Goal: Browse casually: Explore the website without a specific task or goal

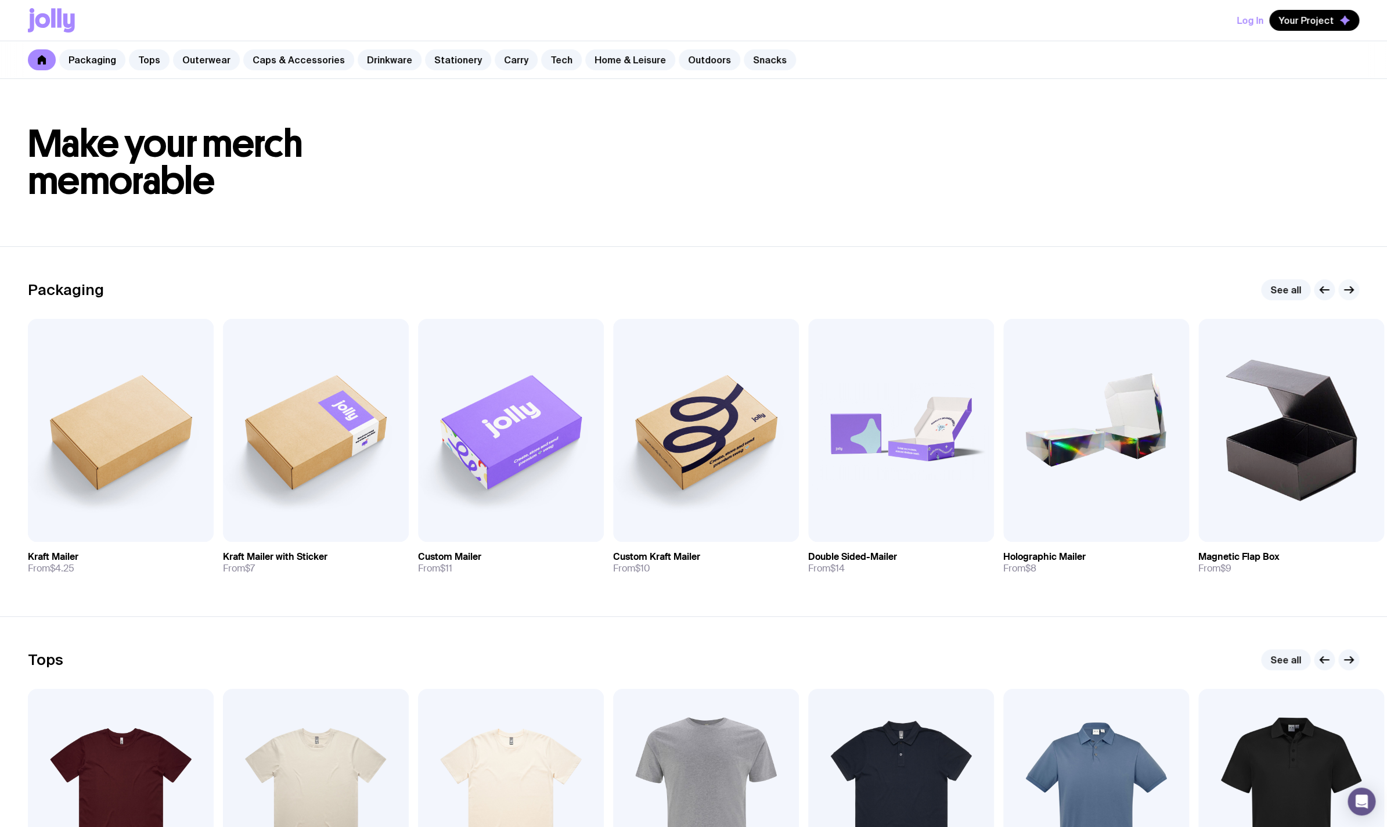
click at [1353, 291] on icon "button" at bounding box center [1351, 290] width 3 height 6
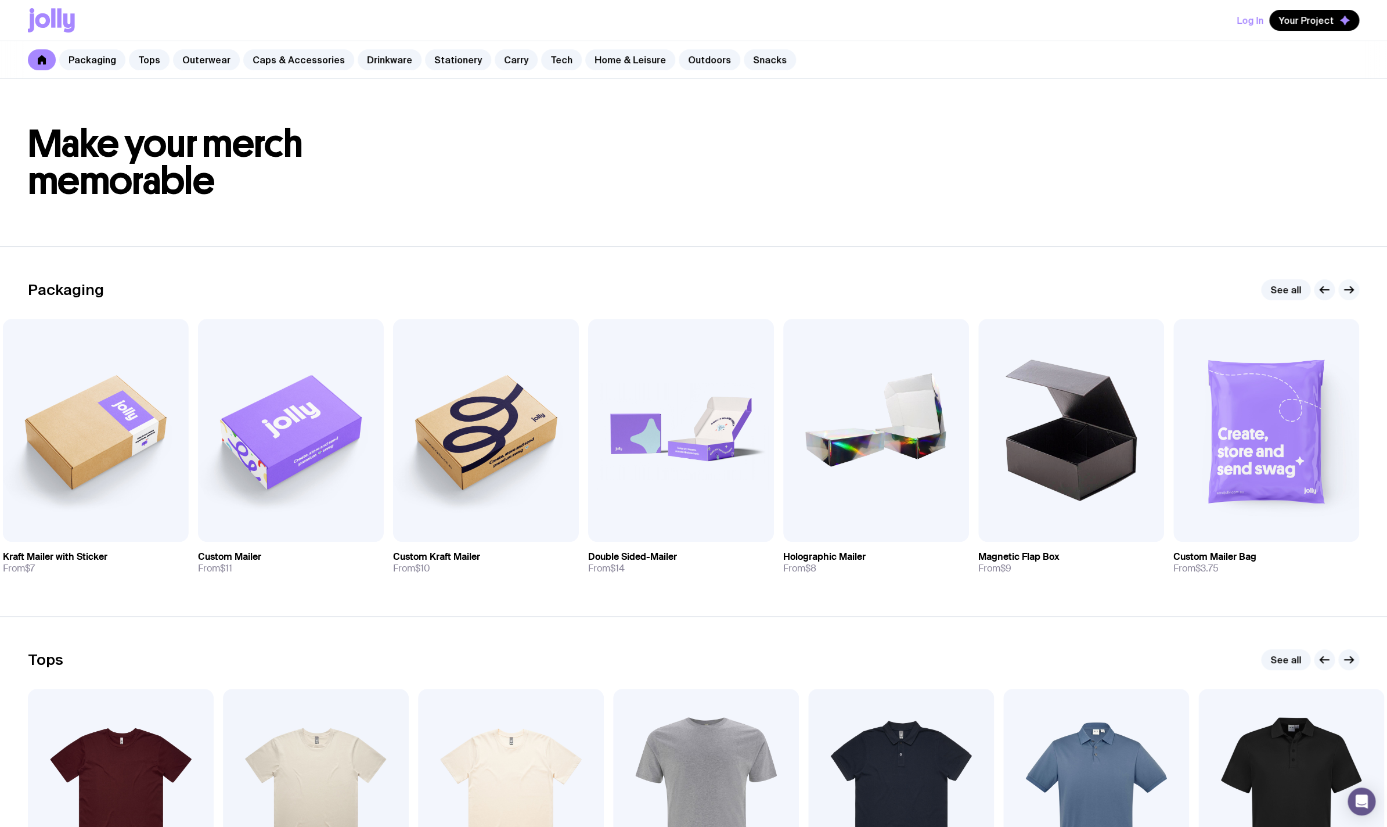
click at [1351, 291] on icon "button" at bounding box center [1349, 290] width 14 height 14
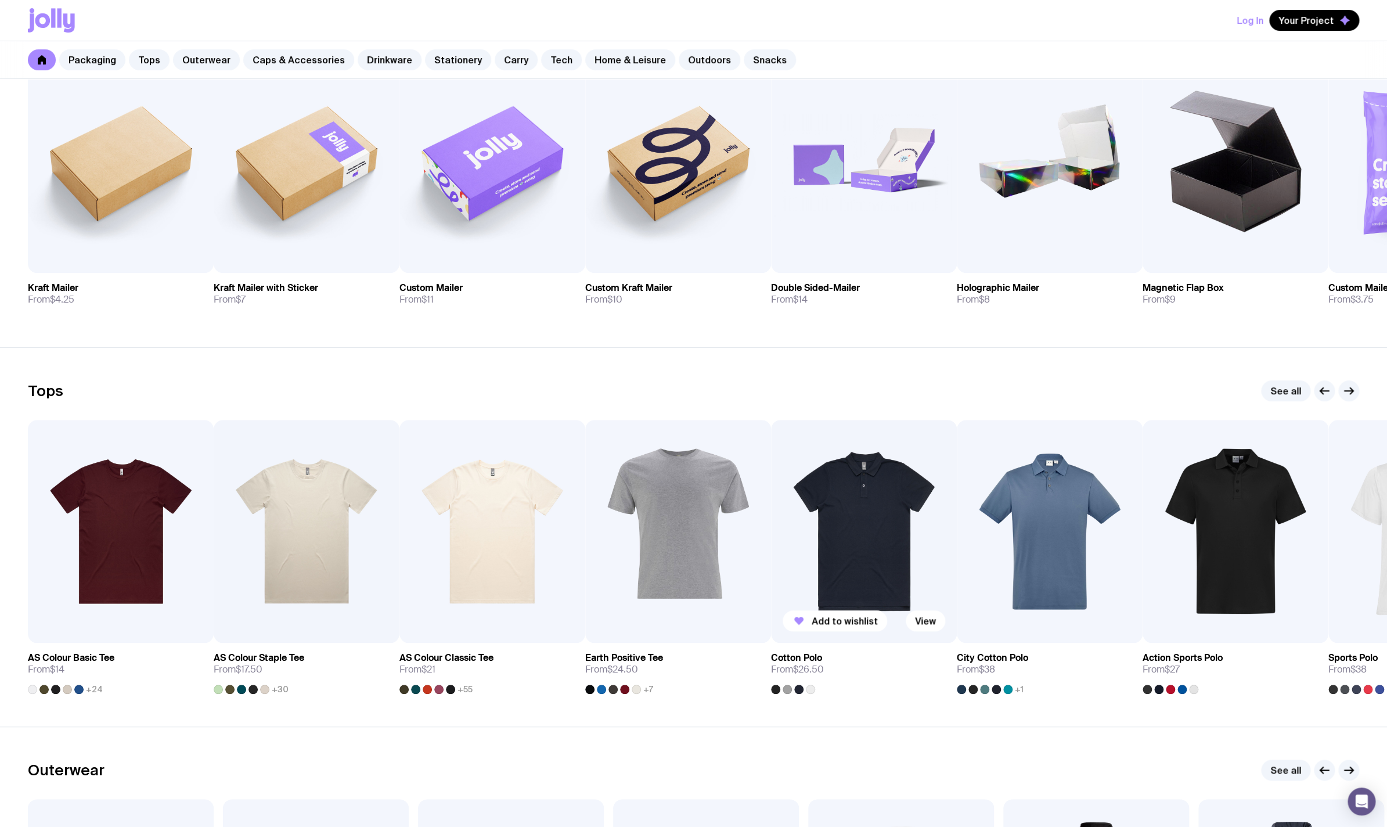
scroll to position [412, 0]
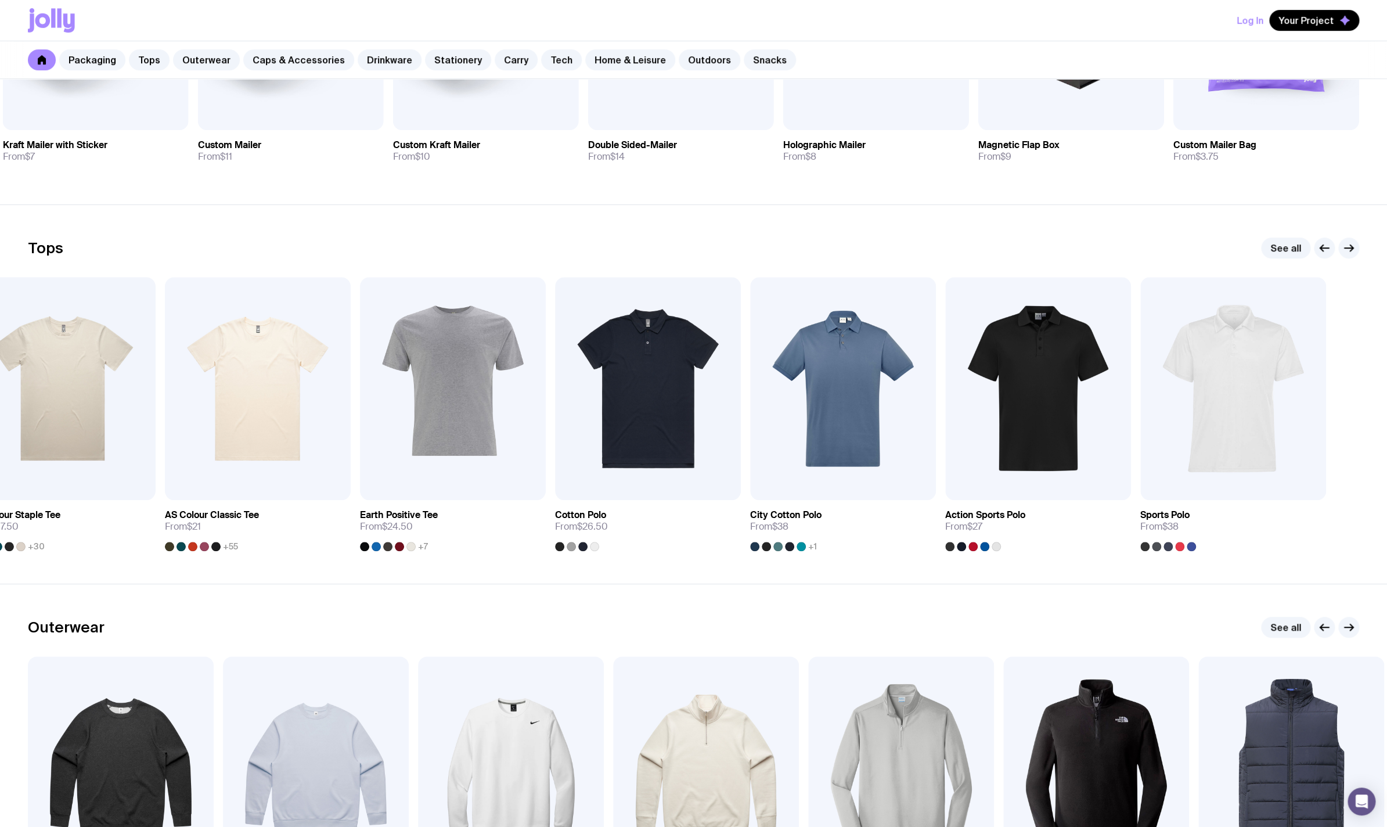
drag, startPoint x: 1160, startPoint y: 421, endPoint x: 448, endPoint y: 598, distance: 733.1
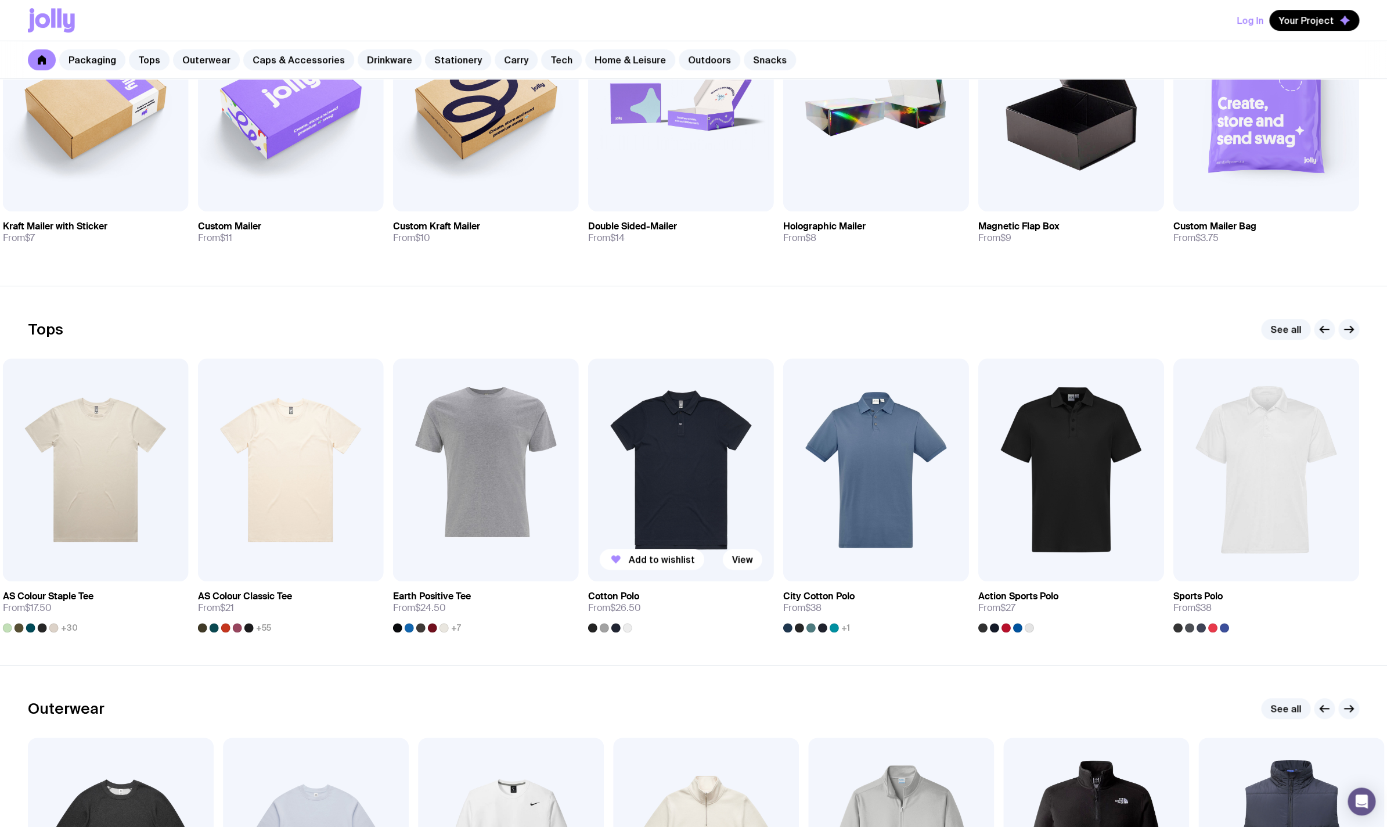
scroll to position [0, 0]
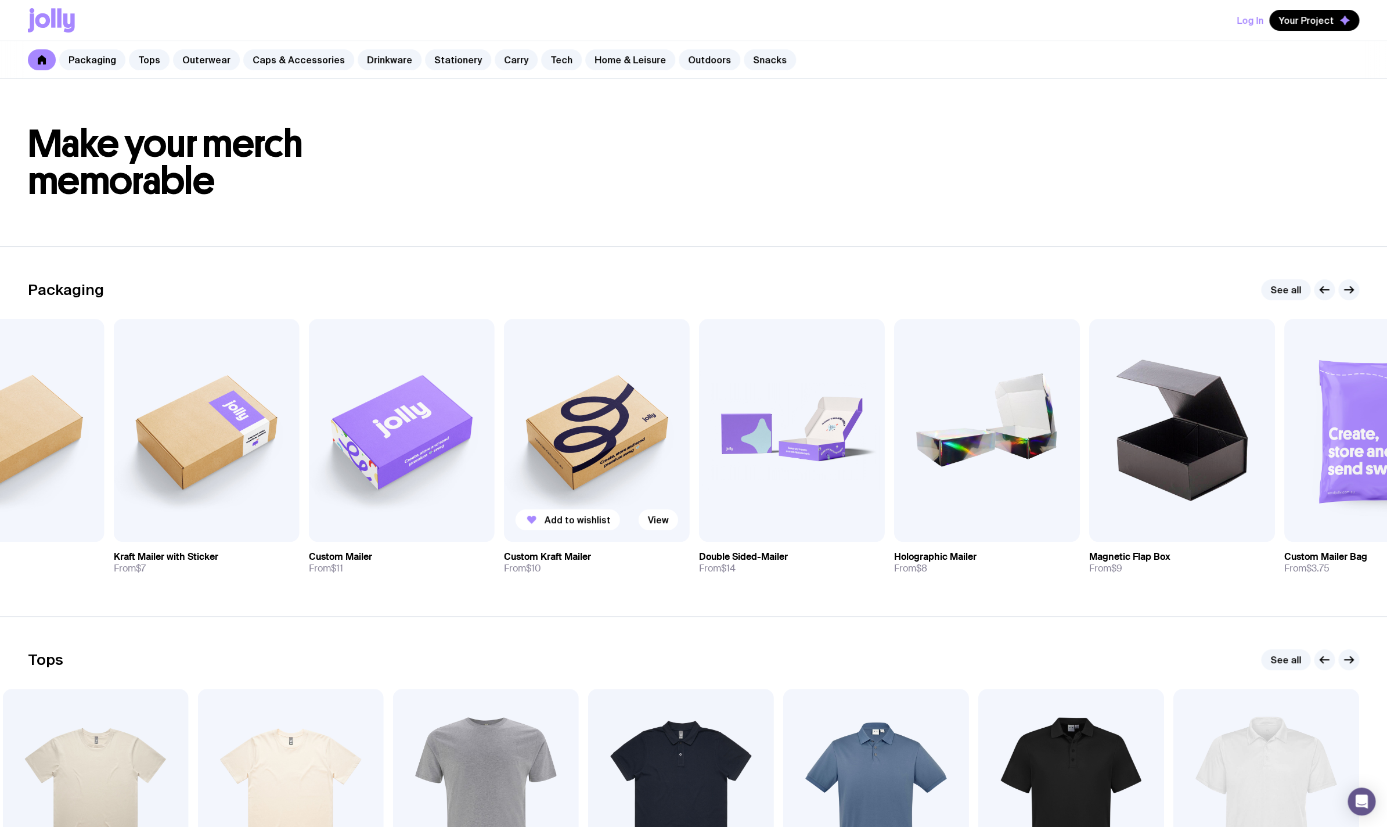
drag, startPoint x: 483, startPoint y: 474, endPoint x: 566, endPoint y: 486, distance: 83.9
click at [566, 486] on img at bounding box center [597, 430] width 186 height 223
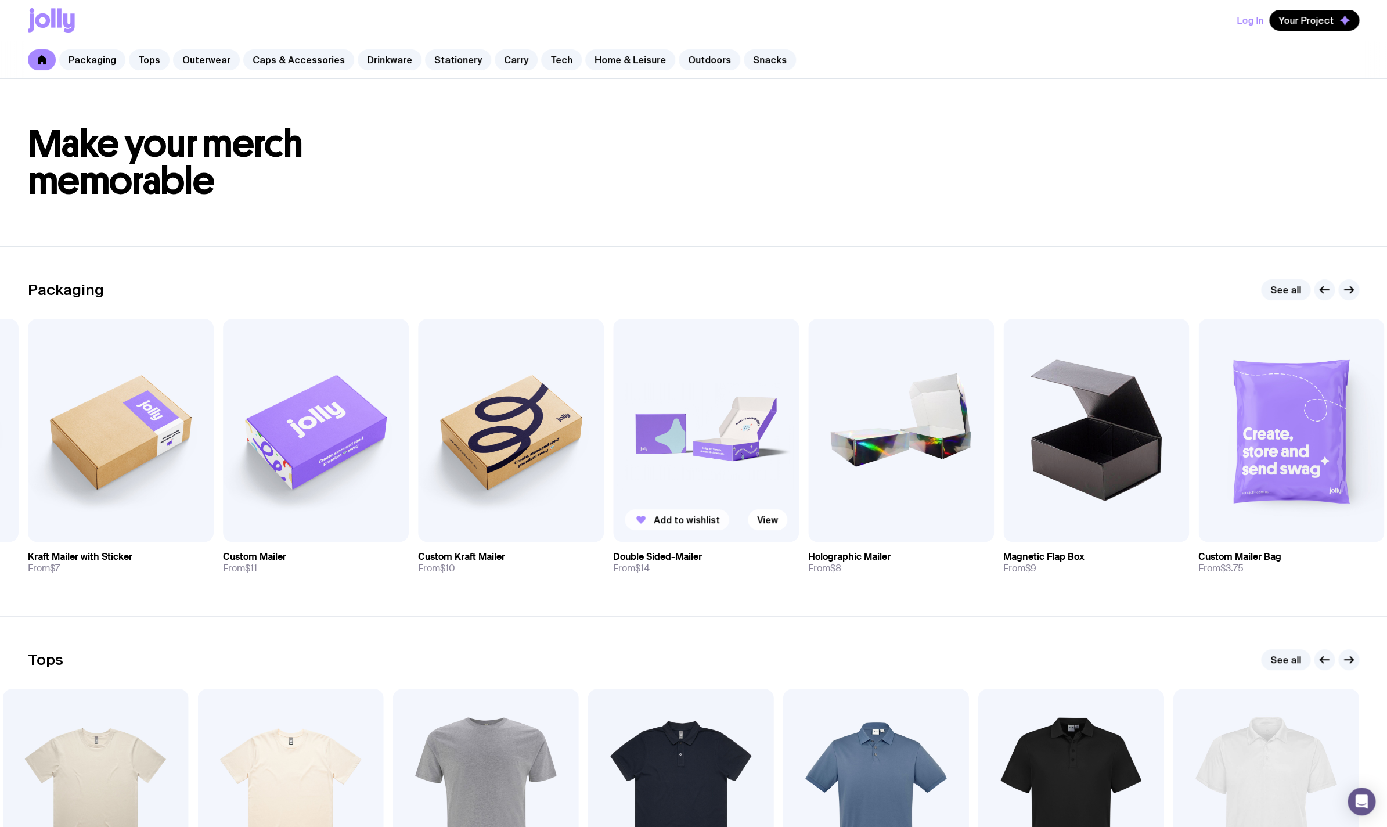
click at [689, 522] on span "Add to wishlist" at bounding box center [687, 520] width 66 height 12
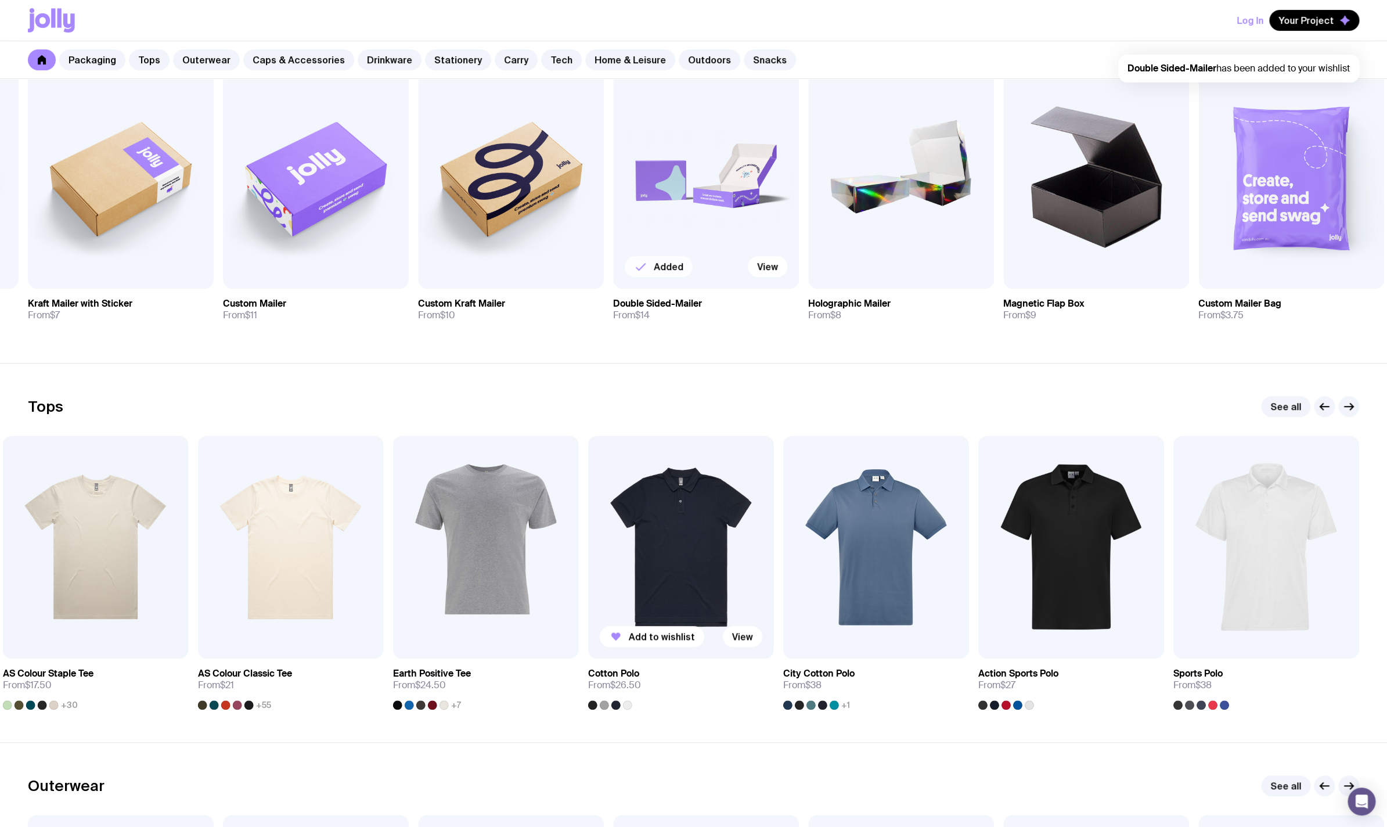
scroll to position [257, 0]
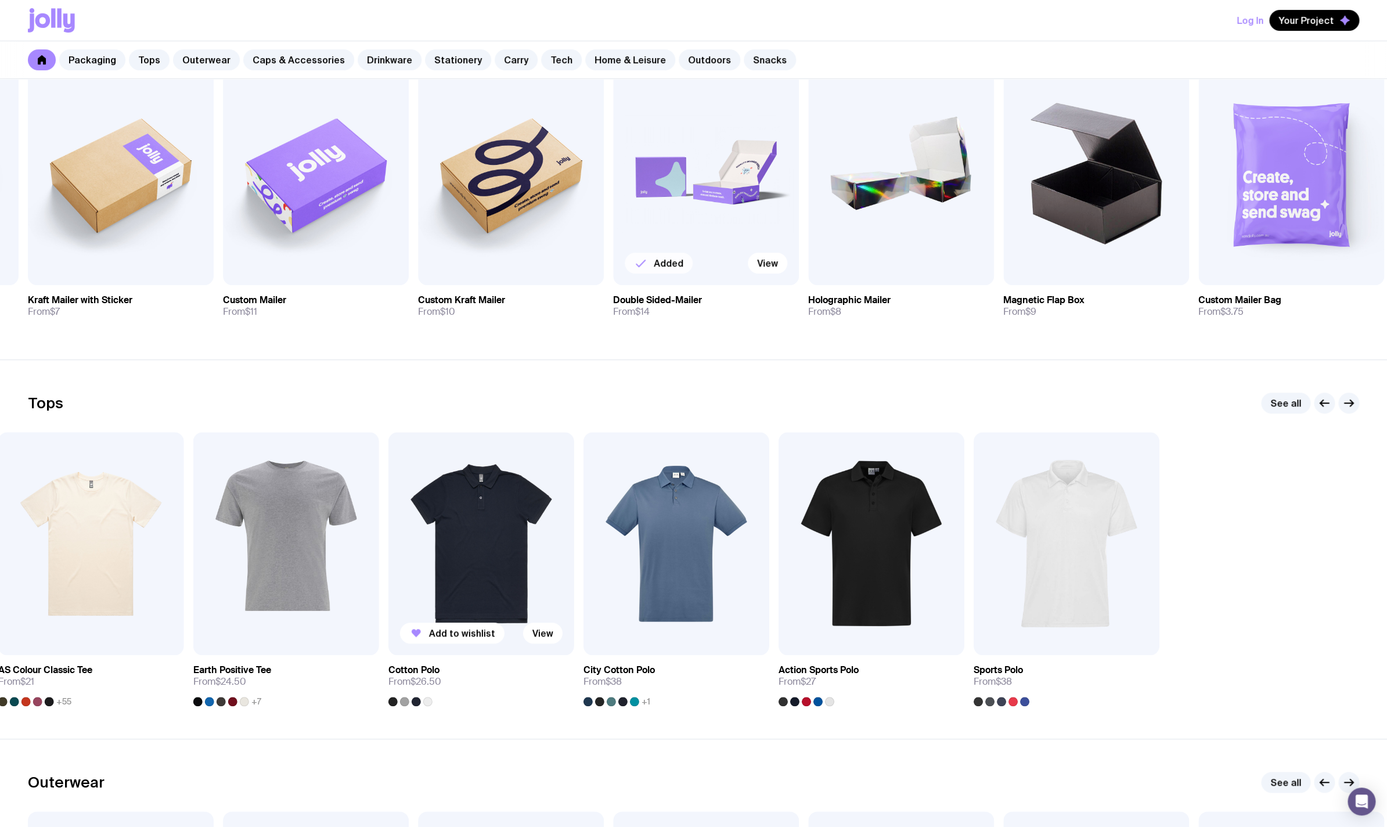
drag, startPoint x: 857, startPoint y: 528, endPoint x: 394, endPoint y: 558, distance: 463.8
click at [405, 563] on div "Add to wishlist View AS Colour Basic Tee From $14 +24 Add to wishlist View AS C…" at bounding box center [694, 569] width 1332 height 274
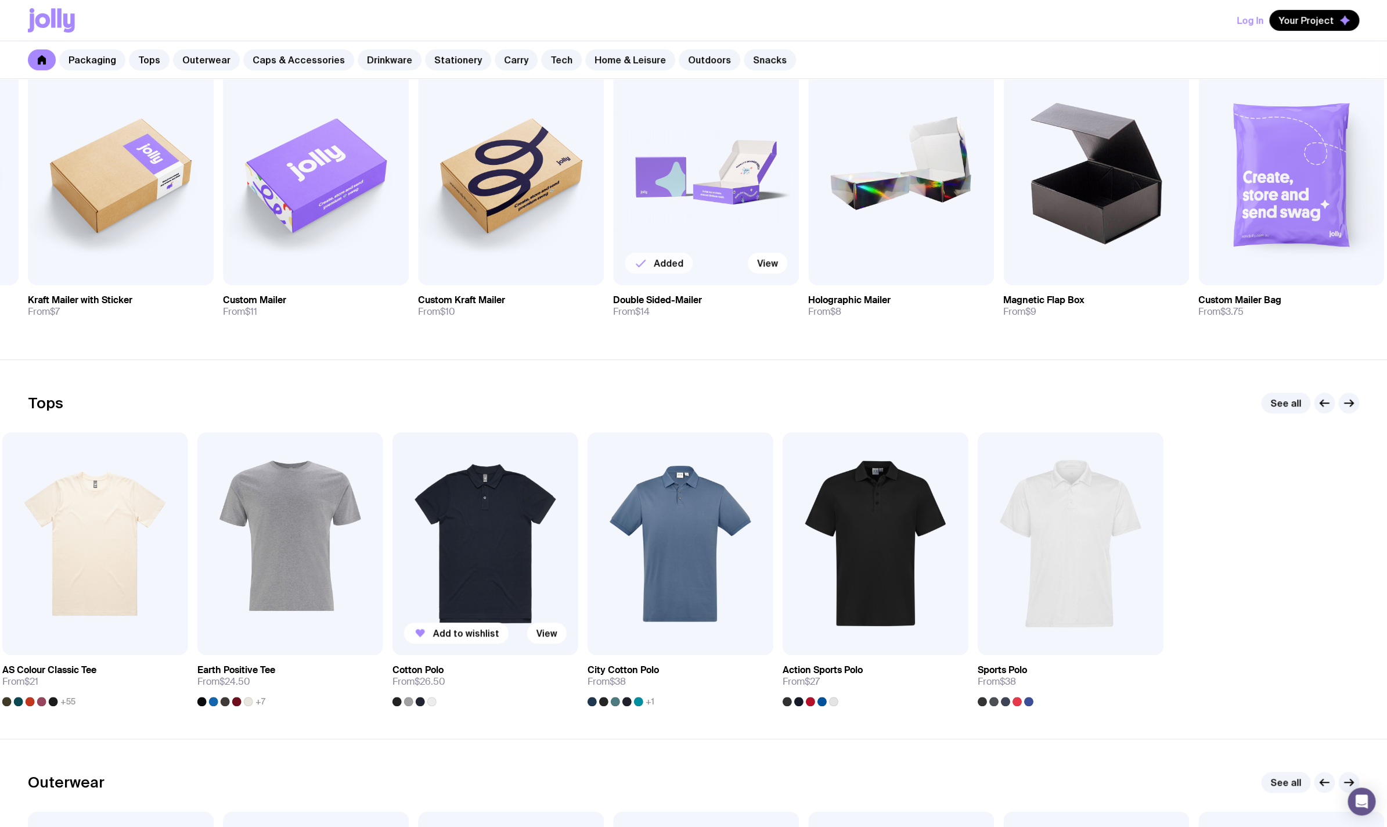
drag, startPoint x: 758, startPoint y: 556, endPoint x: 323, endPoint y: 567, distance: 435.7
click at [328, 567] on div "Add to wishlist View AS Colour Basic Tee From $14 +24 Add to wishlist View AS C…" at bounding box center [694, 569] width 1332 height 274
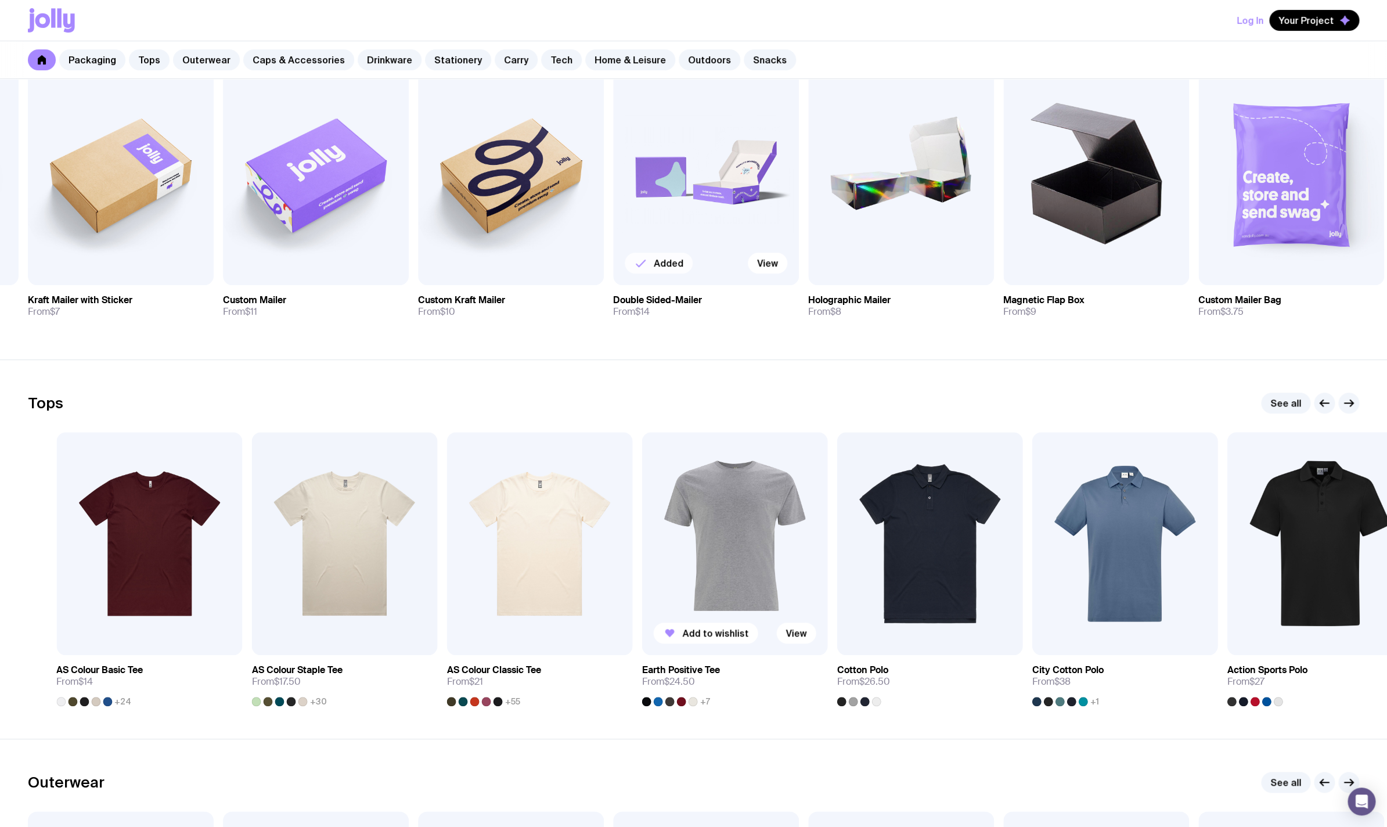
drag, startPoint x: 396, startPoint y: 567, endPoint x: 1002, endPoint y: 587, distance: 606.1
click at [949, 582] on div "Add to wishlist View AS Colour Basic Tee From $14 +24 Add to wishlist View AS C…" at bounding box center [694, 569] width 1332 height 274
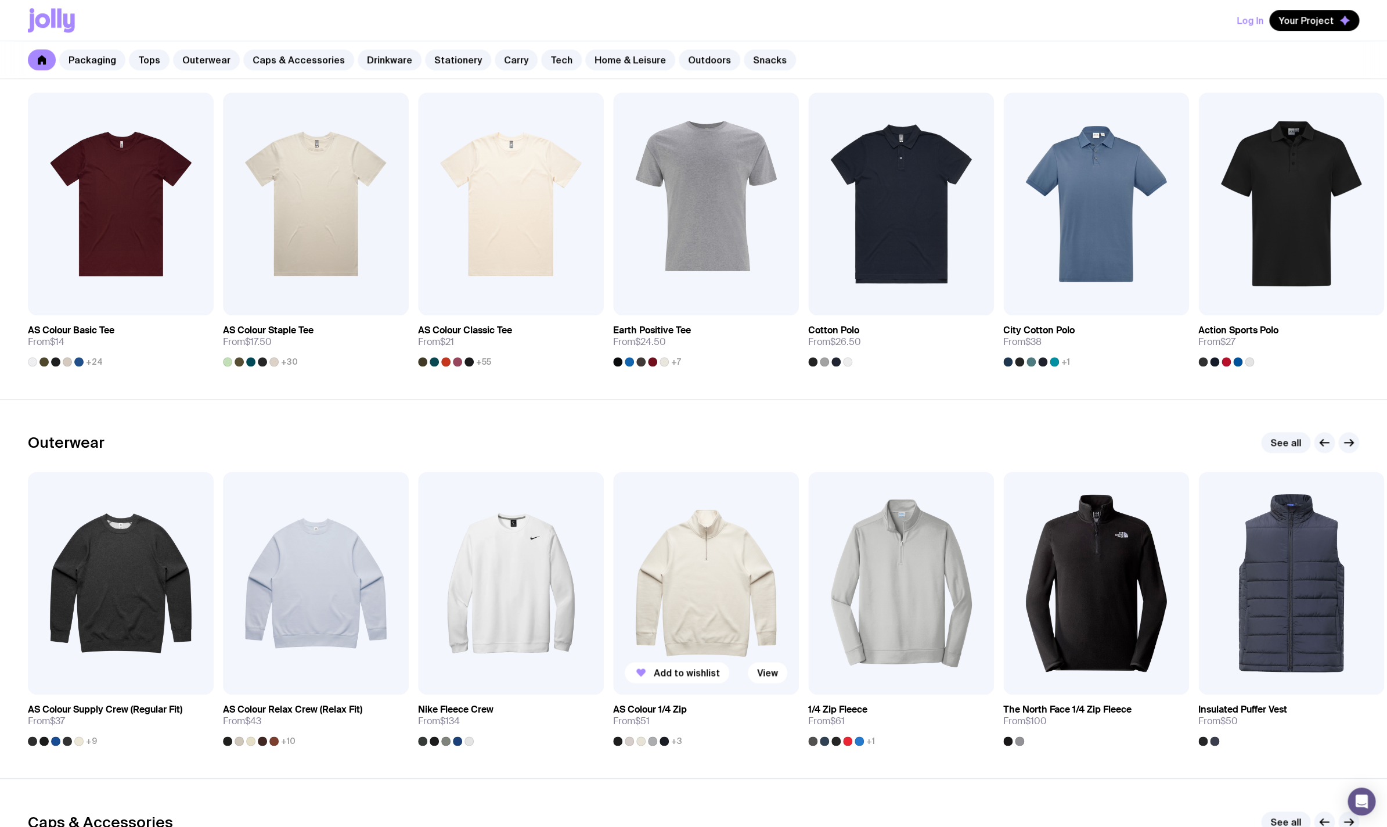
scroll to position [603, 0]
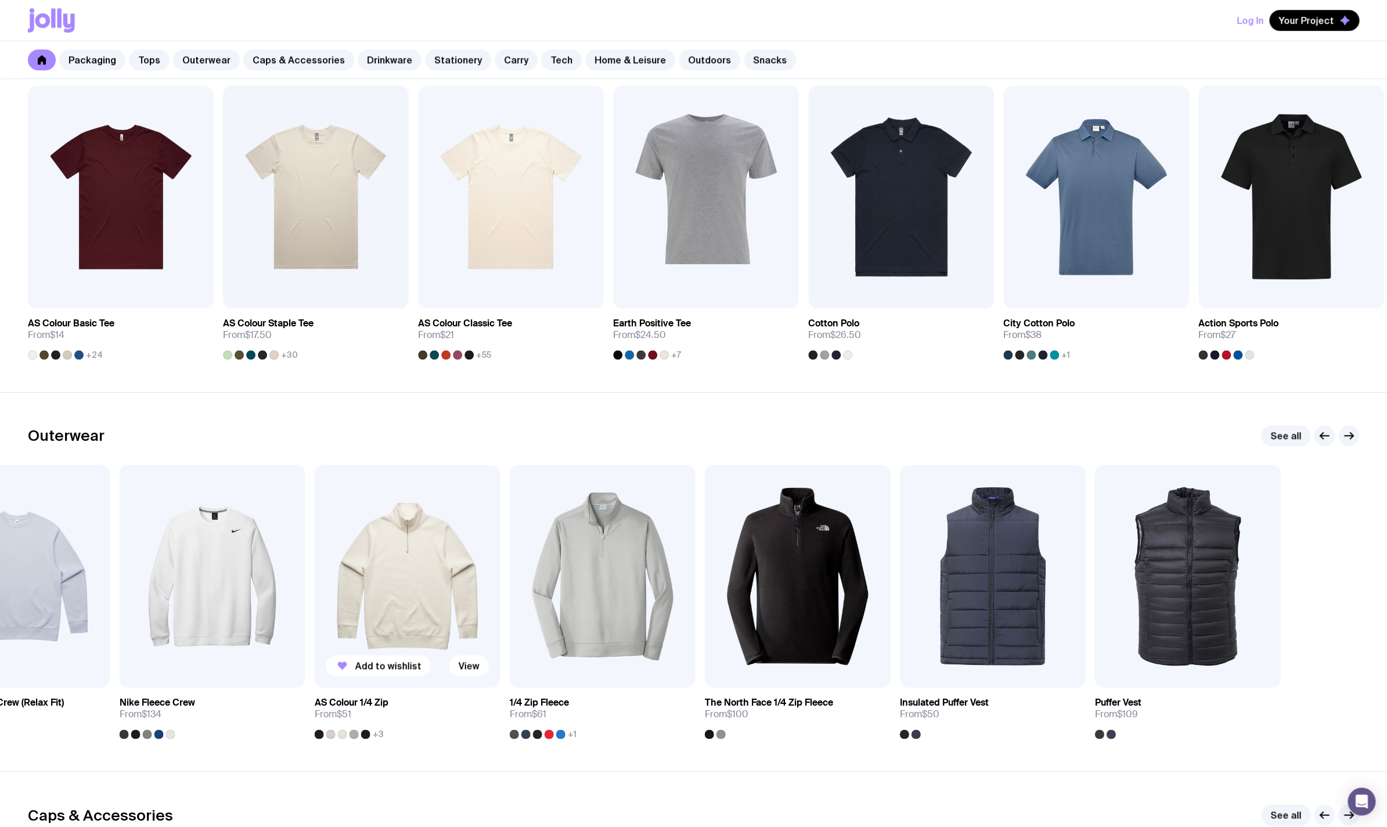
drag, startPoint x: 704, startPoint y: 564, endPoint x: 381, endPoint y: 552, distance: 323.7
click at [381, 552] on img at bounding box center [408, 576] width 186 height 223
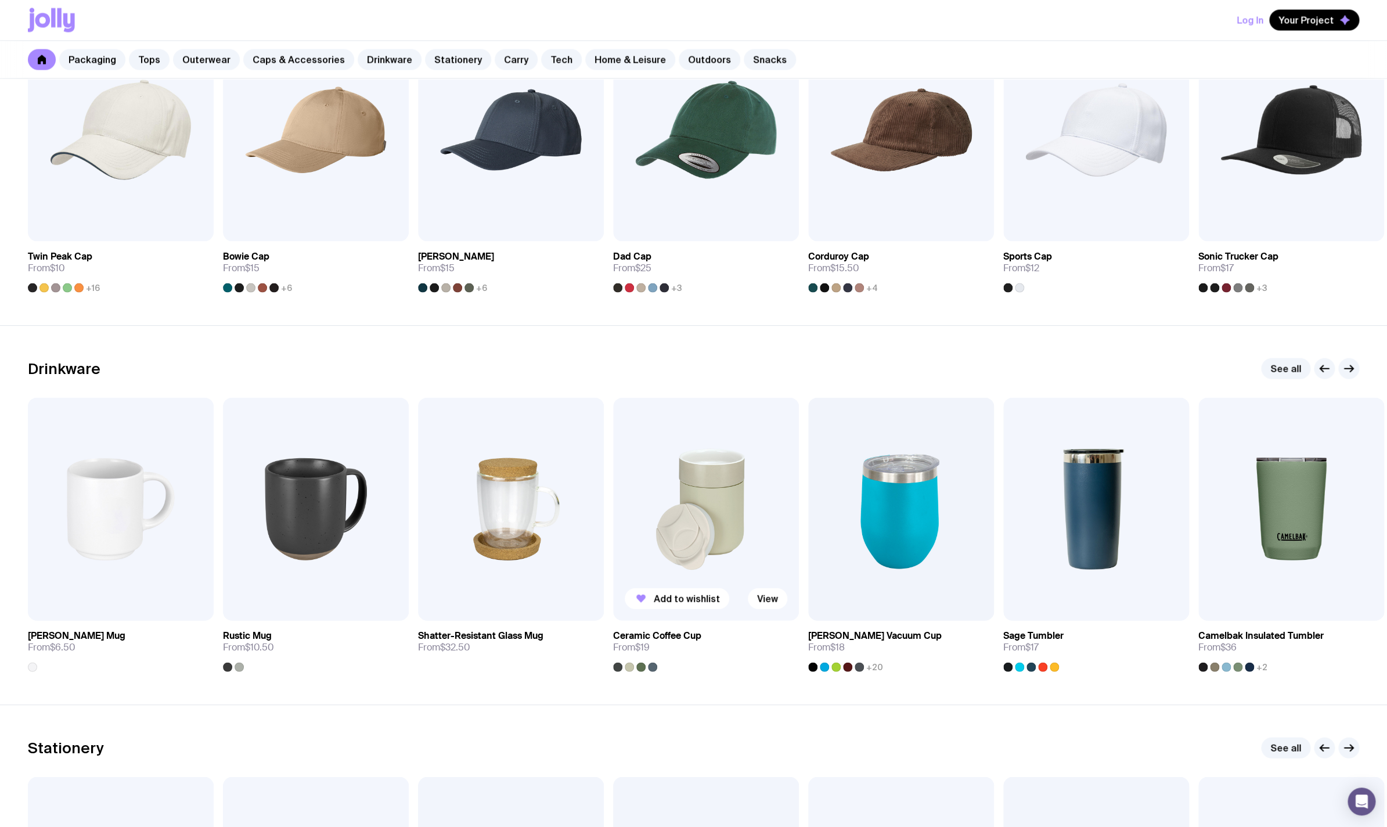
scroll to position [1430, 0]
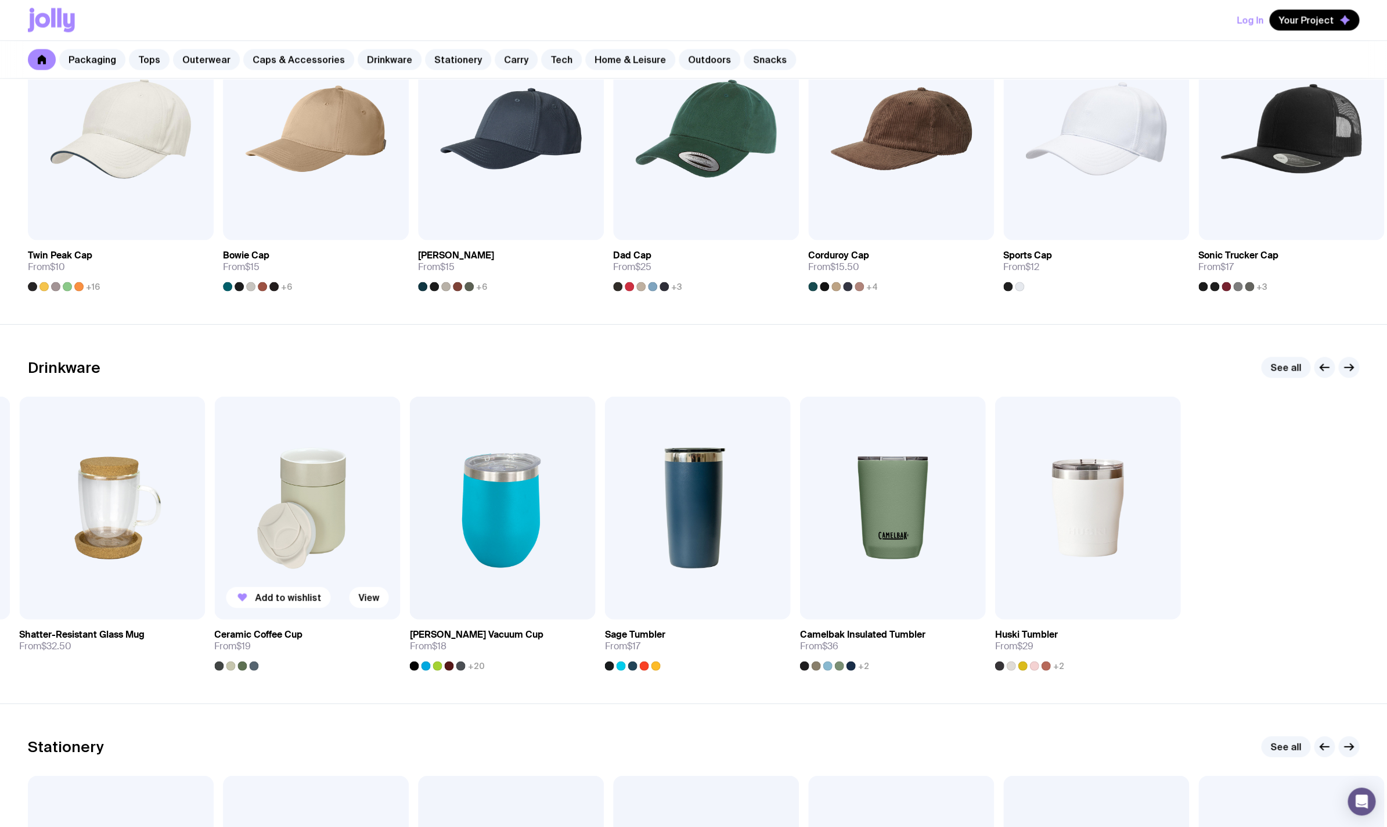
drag, startPoint x: 747, startPoint y: 535, endPoint x: 336, endPoint y: 513, distance: 412.3
click at [366, 519] on div "Add to wishlist View Stella Stackable Mug From $6.50 Add to wishlist View Rusti…" at bounding box center [694, 534] width 1332 height 274
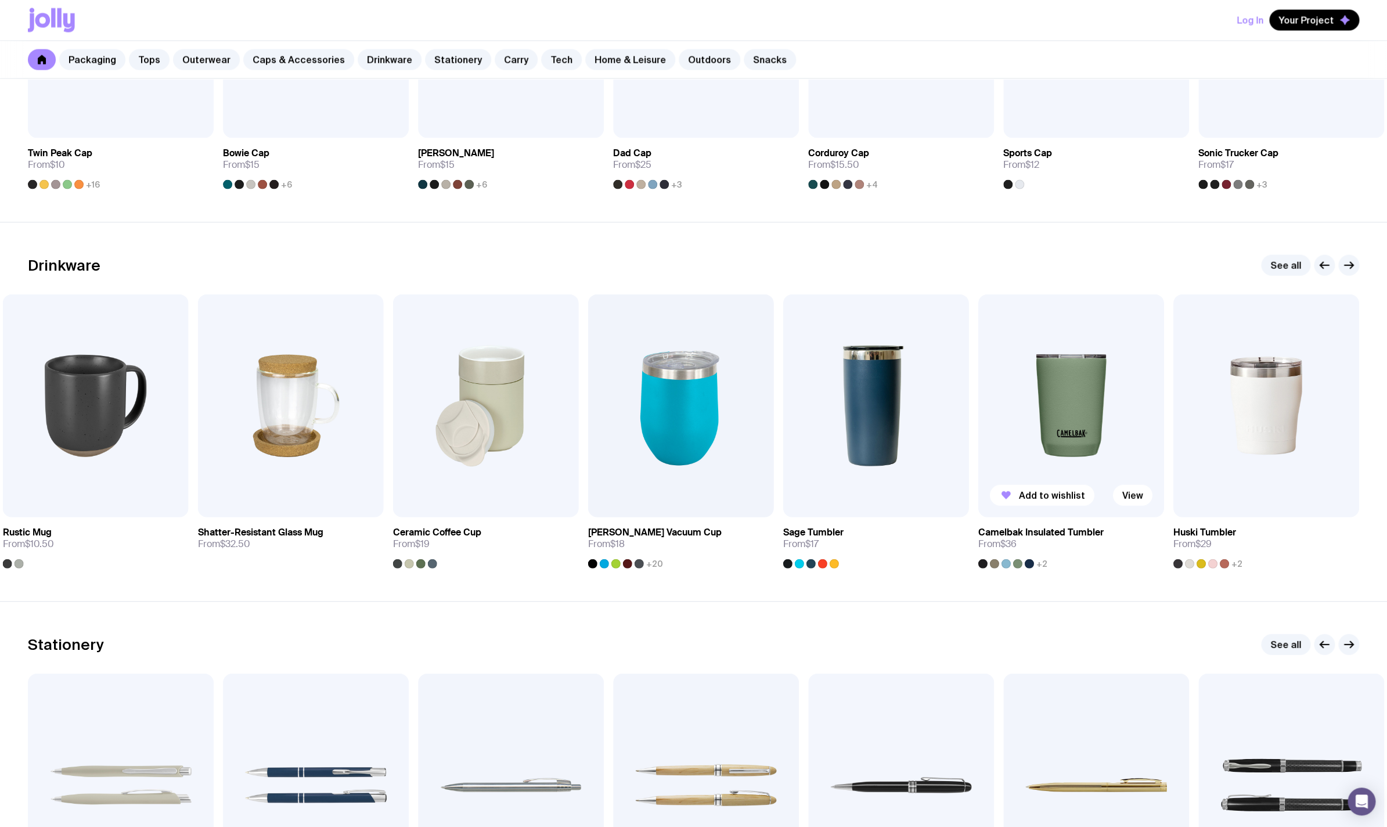
scroll to position [1529, 0]
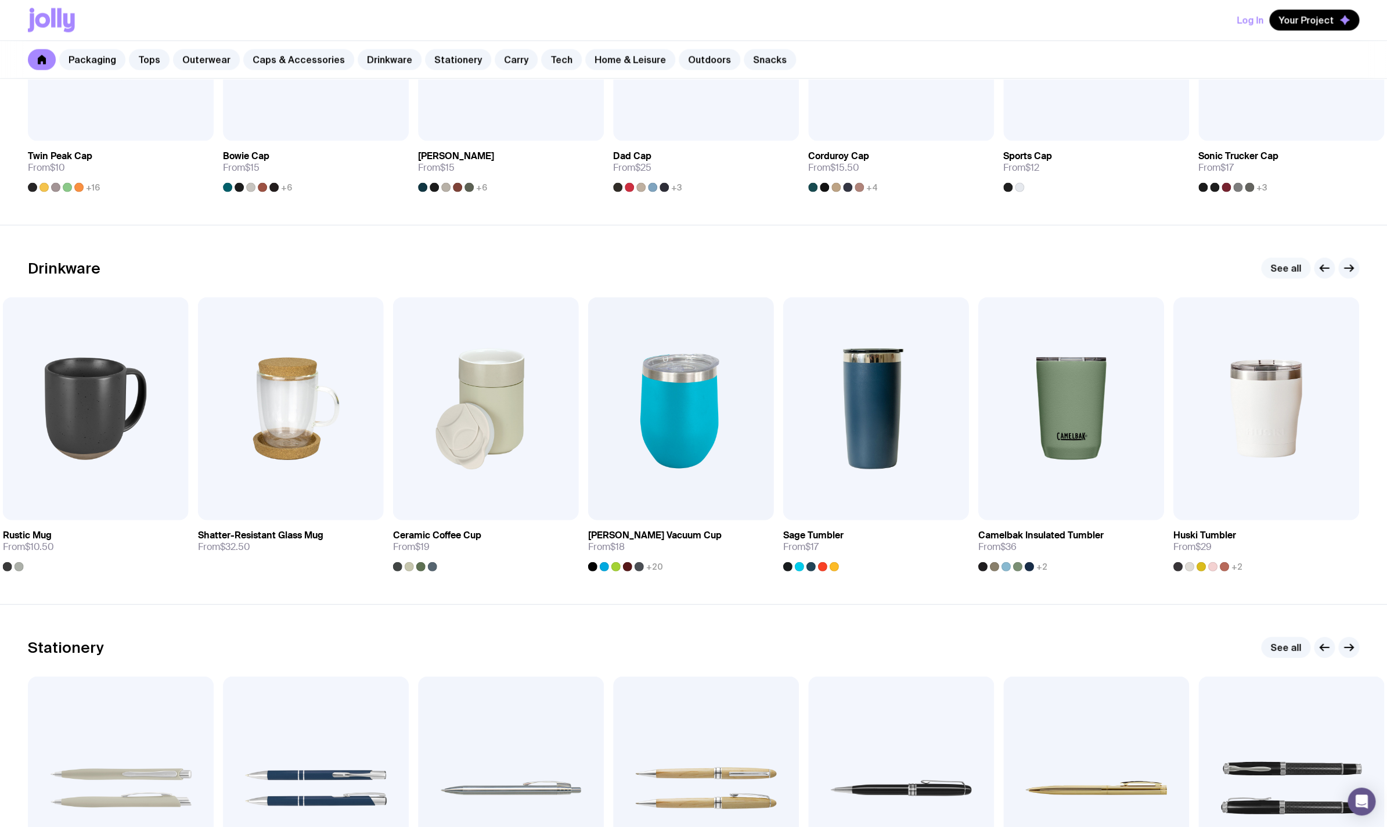
click at [1279, 267] on link "See all" at bounding box center [1285, 268] width 49 height 21
click at [1294, 262] on link "See all" at bounding box center [1285, 268] width 49 height 21
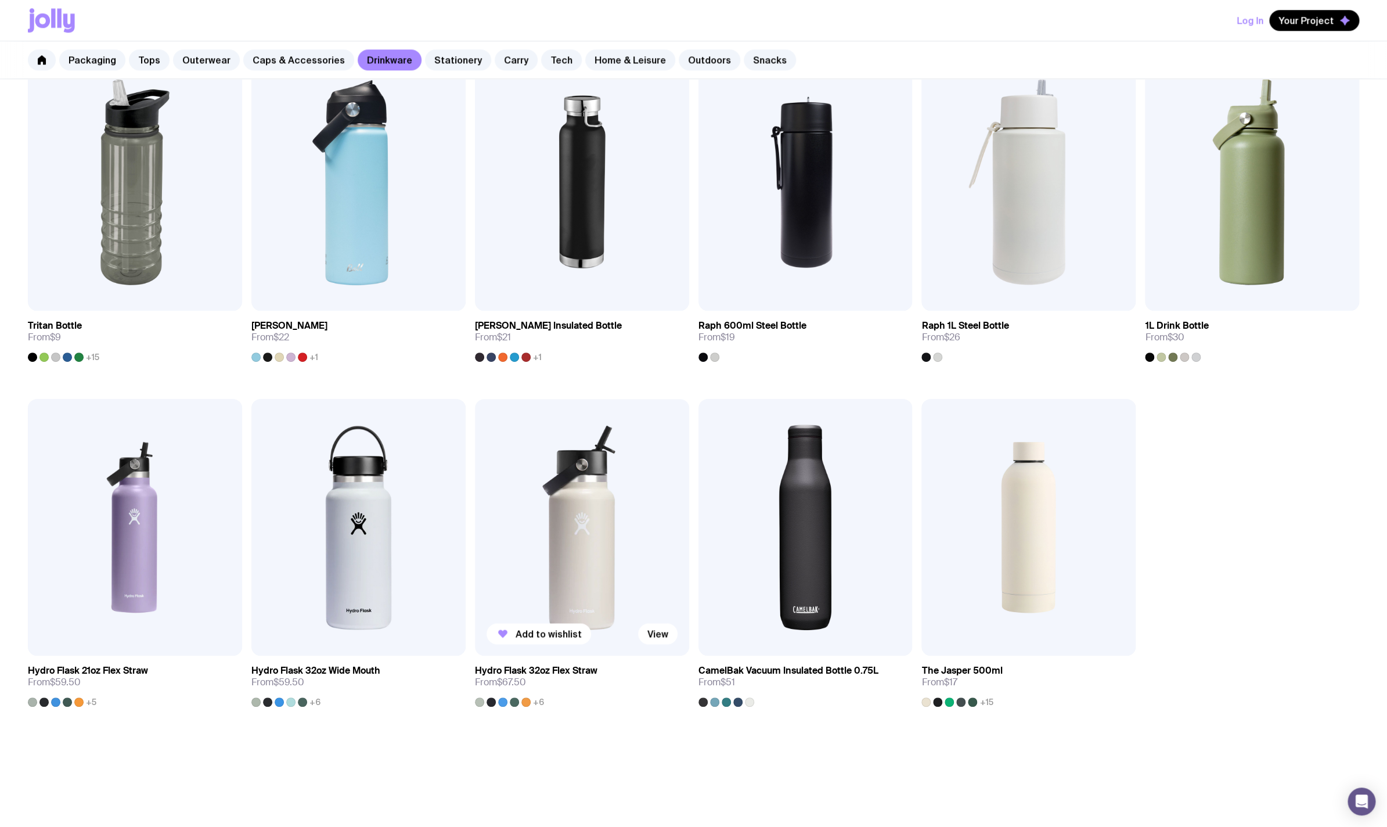
scroll to position [941, 0]
click at [301, 634] on span "Add to wishlist" at bounding box center [325, 633] width 66 height 12
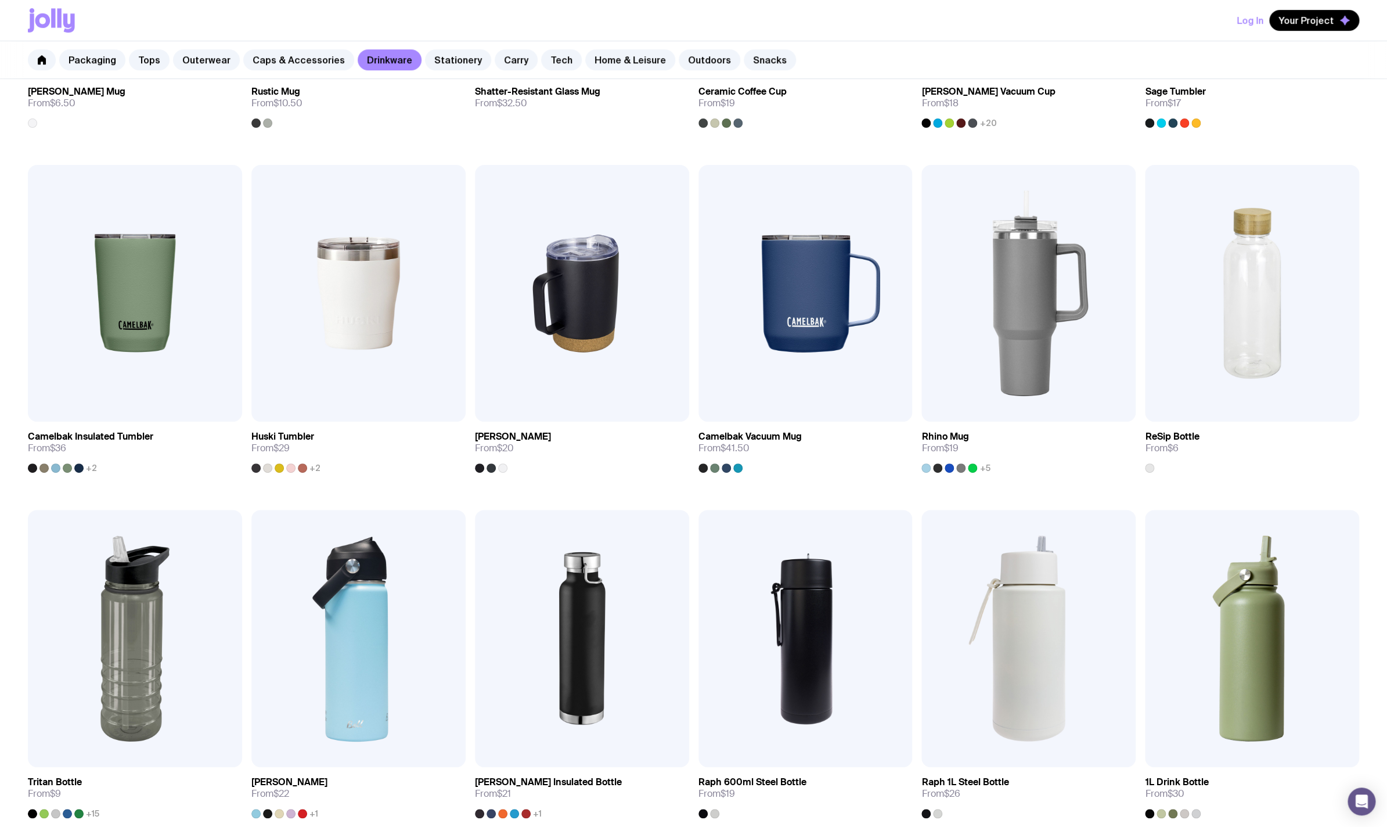
scroll to position [452, 0]
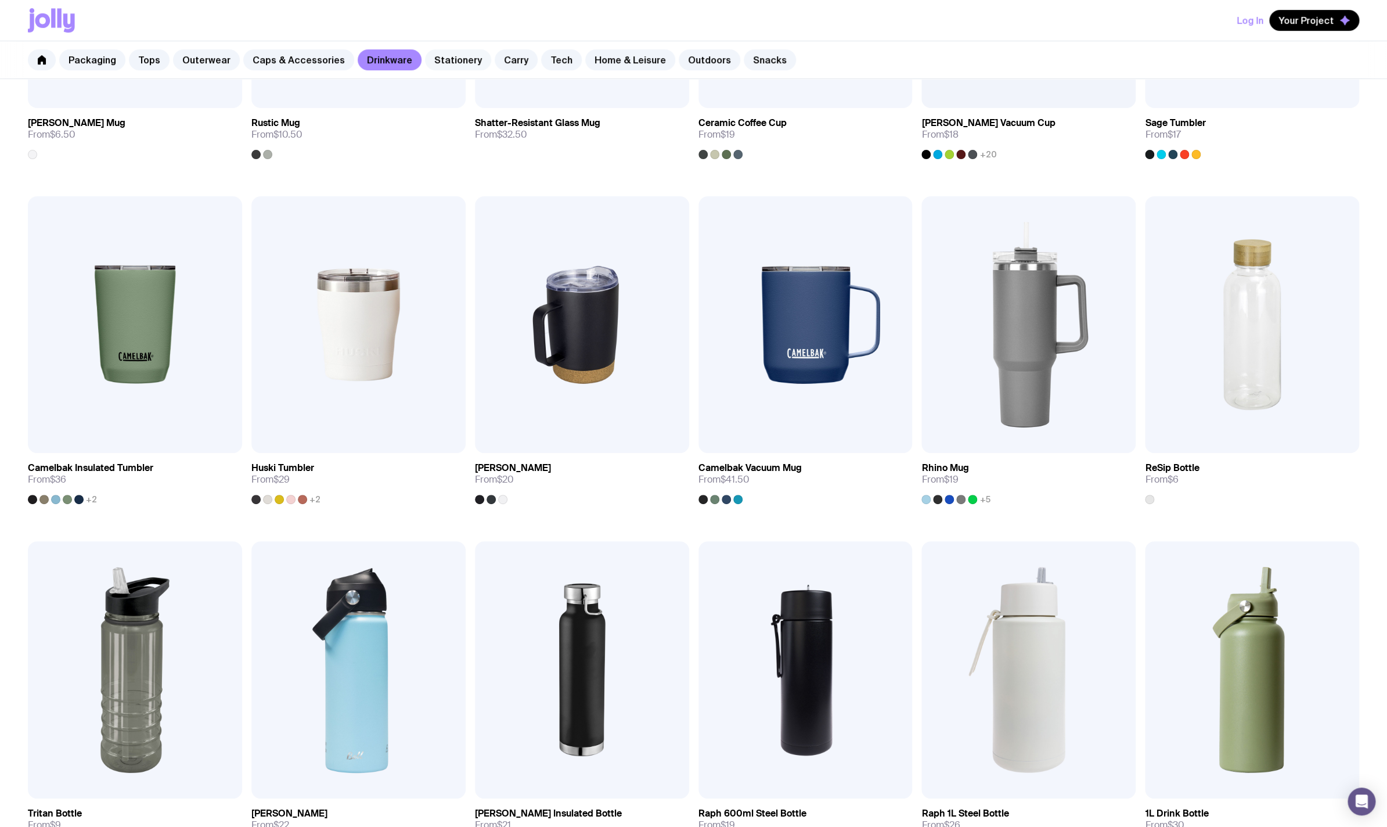
click at [439, 59] on link "Stationery" at bounding box center [458, 59] width 66 height 21
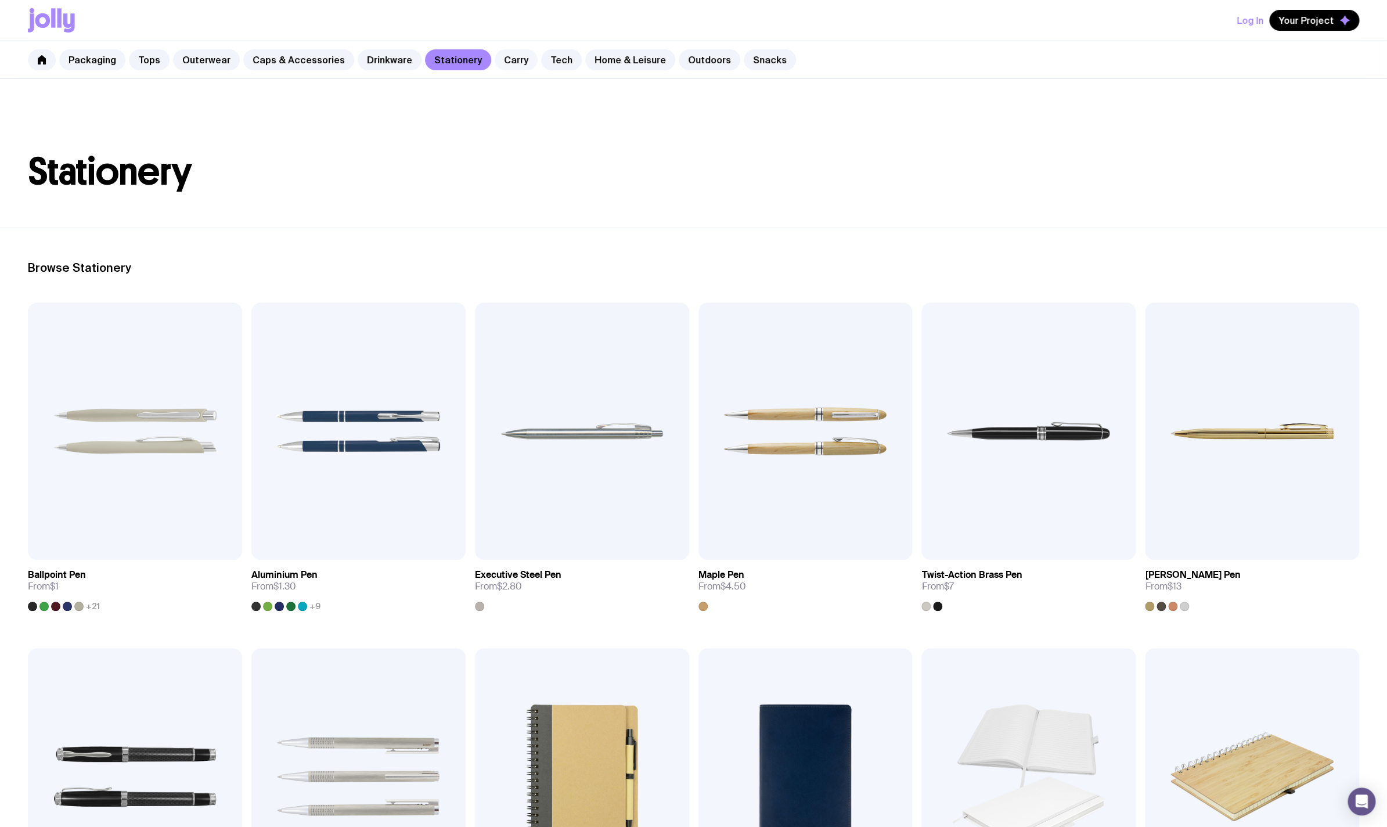
click at [517, 62] on link "Carry" at bounding box center [516, 59] width 43 height 21
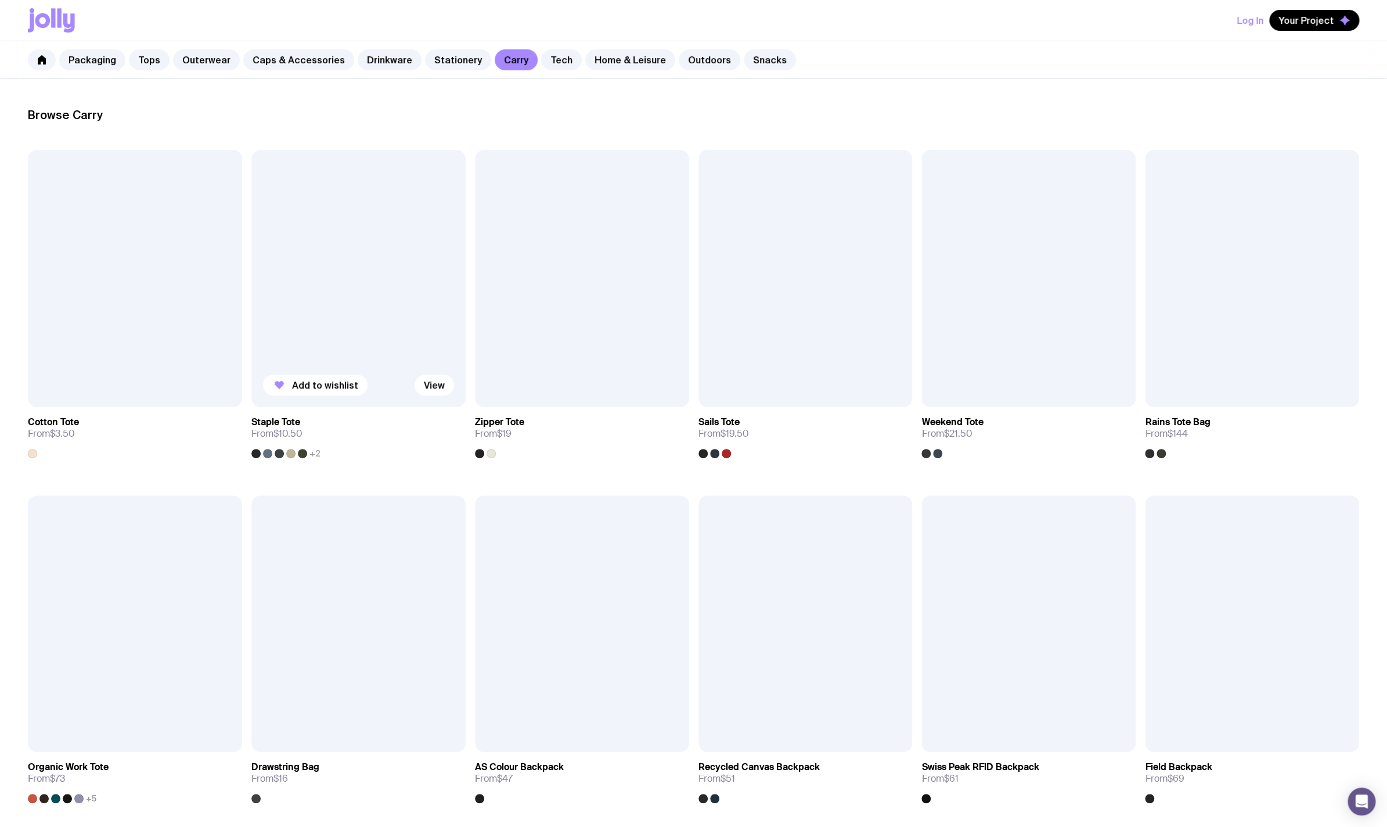
scroll to position [150, 0]
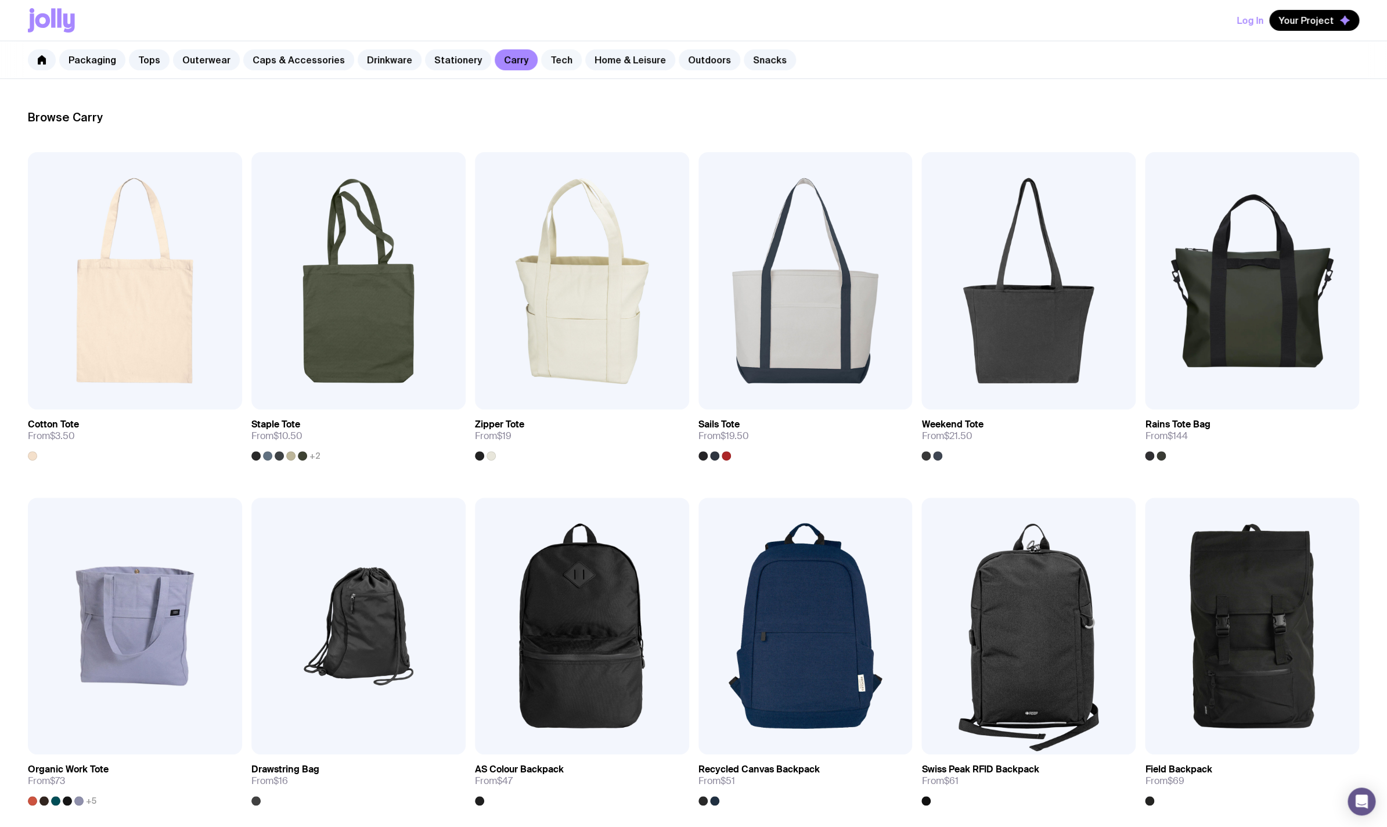
click at [541, 66] on link "Tech" at bounding box center [561, 59] width 41 height 21
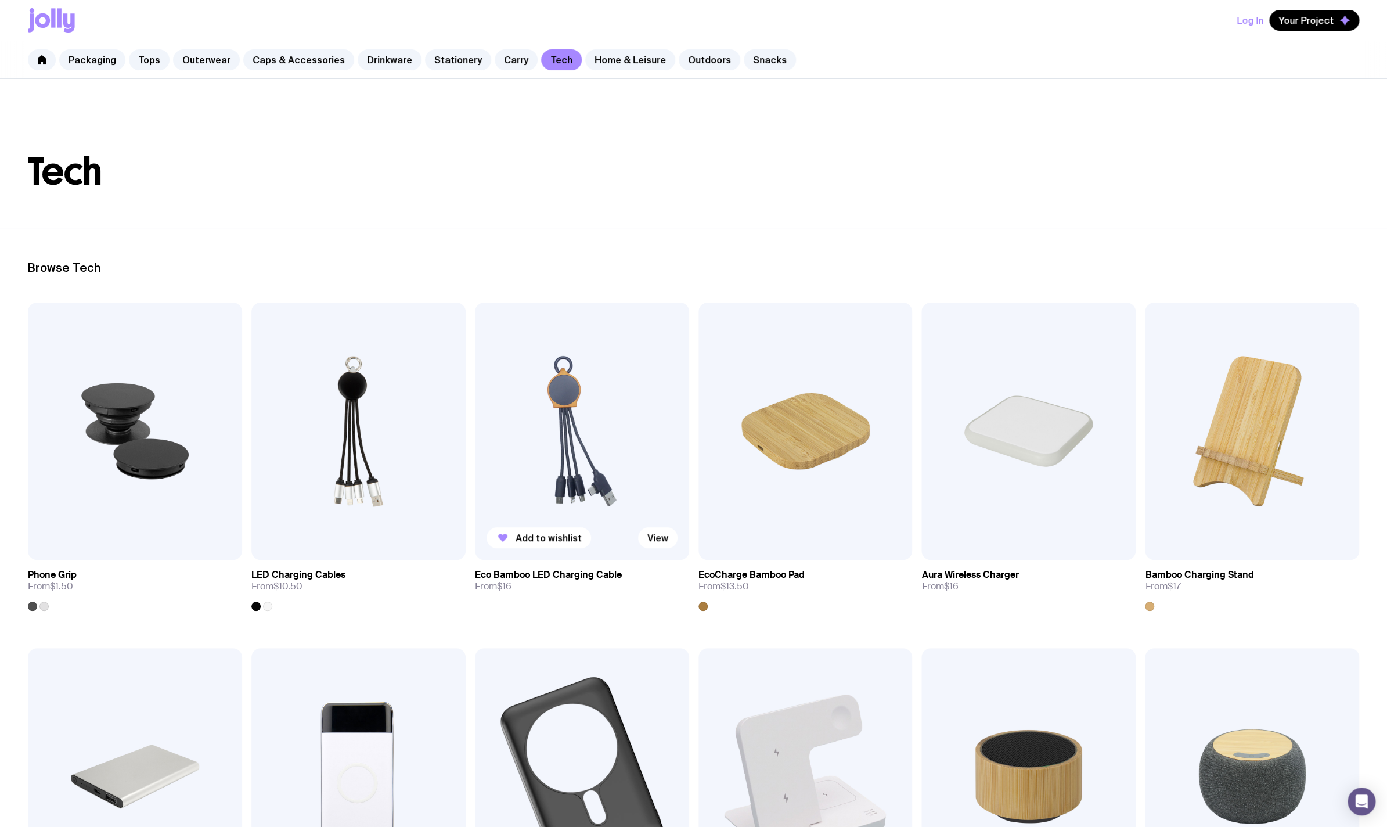
click at [574, 459] on img at bounding box center [582, 431] width 214 height 257
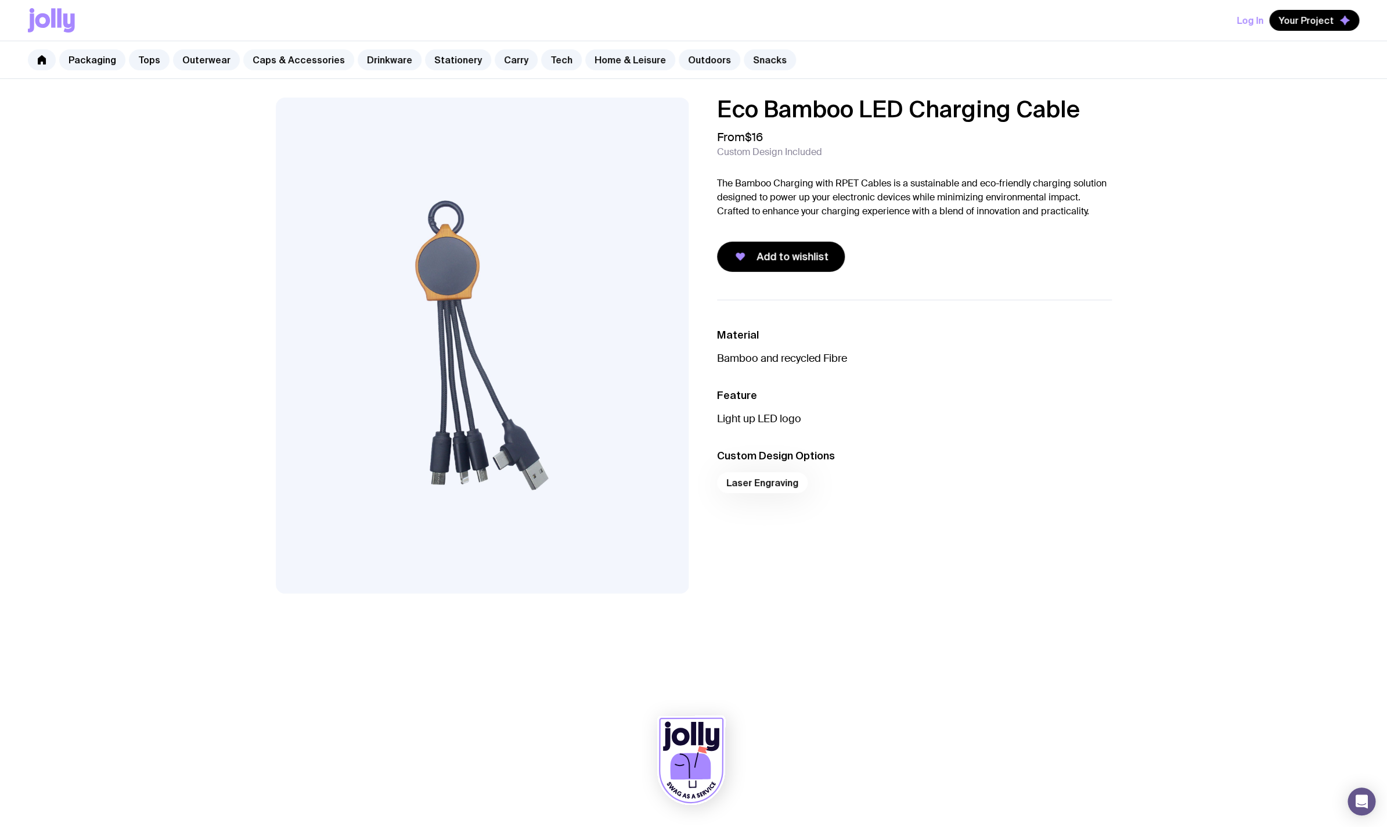
click at [308, 60] on link "Caps & Accessories" at bounding box center [298, 59] width 111 height 21
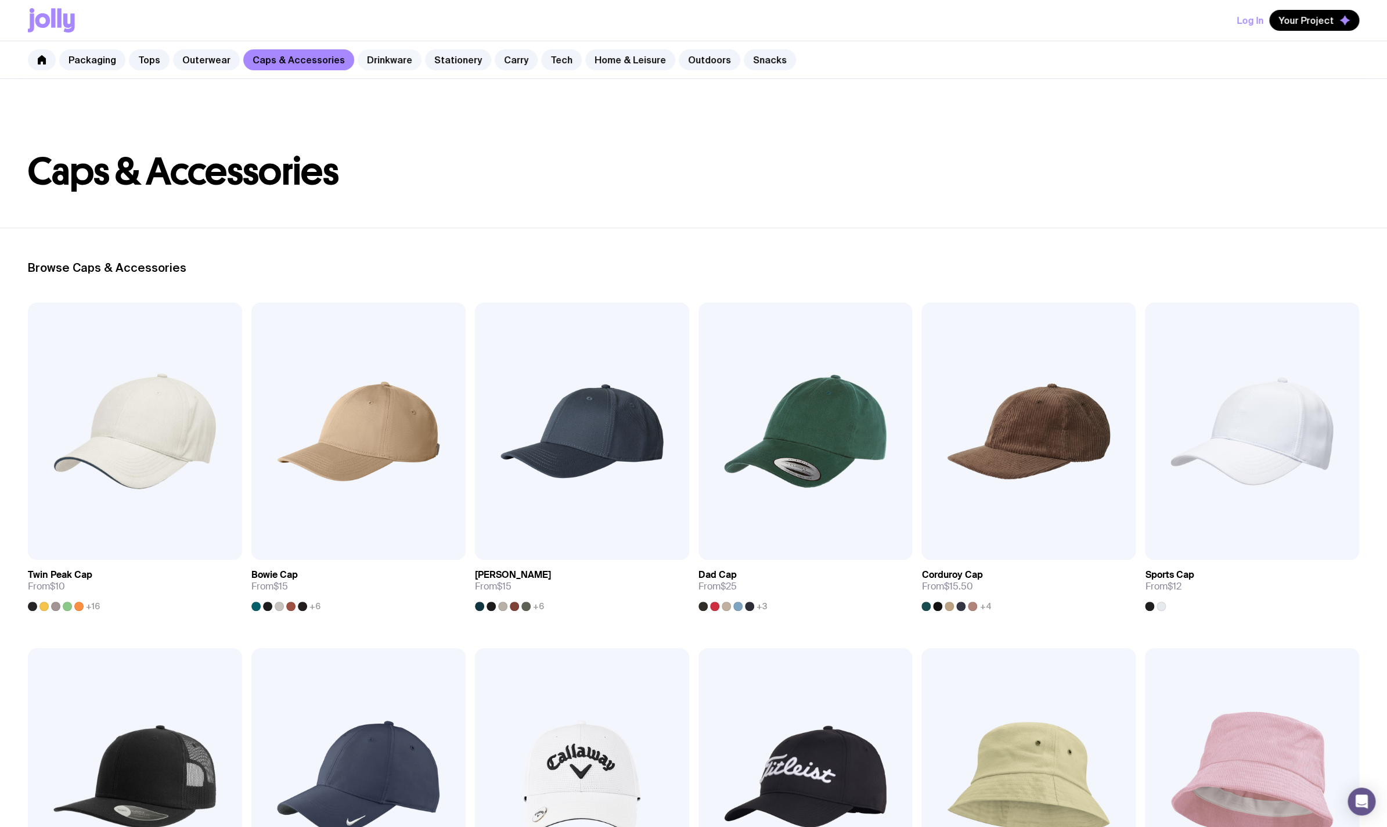
click at [368, 63] on link "Drinkware" at bounding box center [390, 59] width 64 height 21
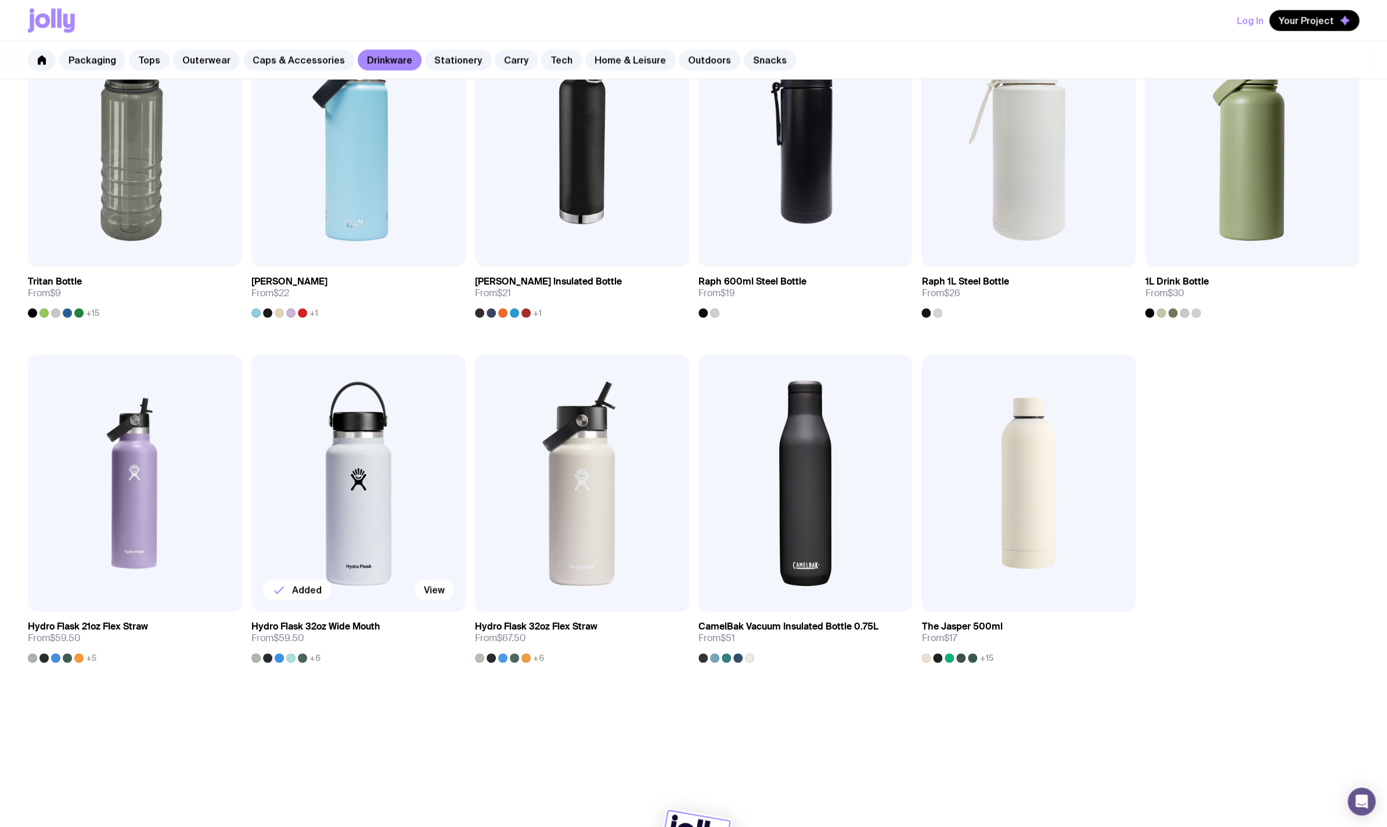
scroll to position [1009, 0]
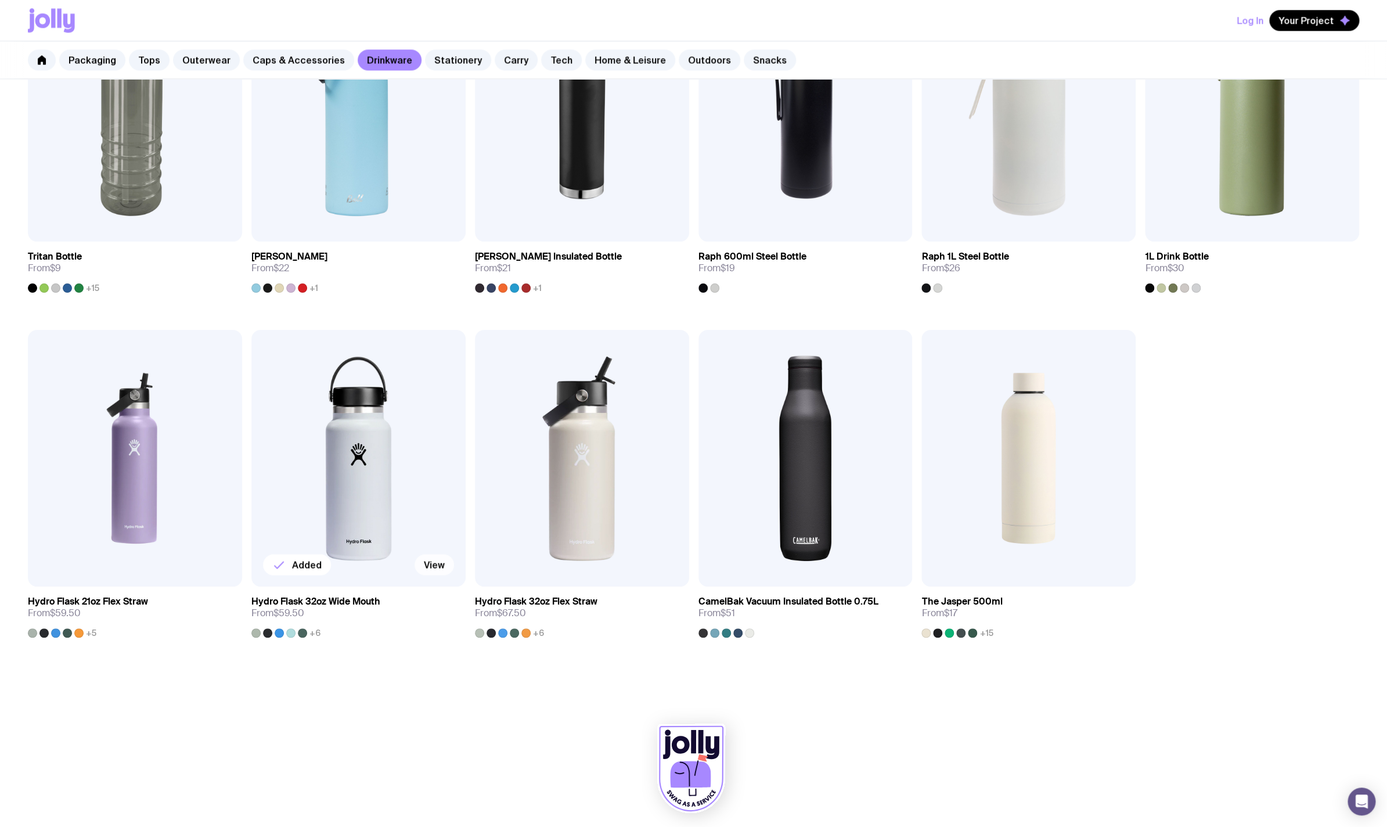
click at [436, 567] on link "View" at bounding box center [434, 564] width 39 height 21
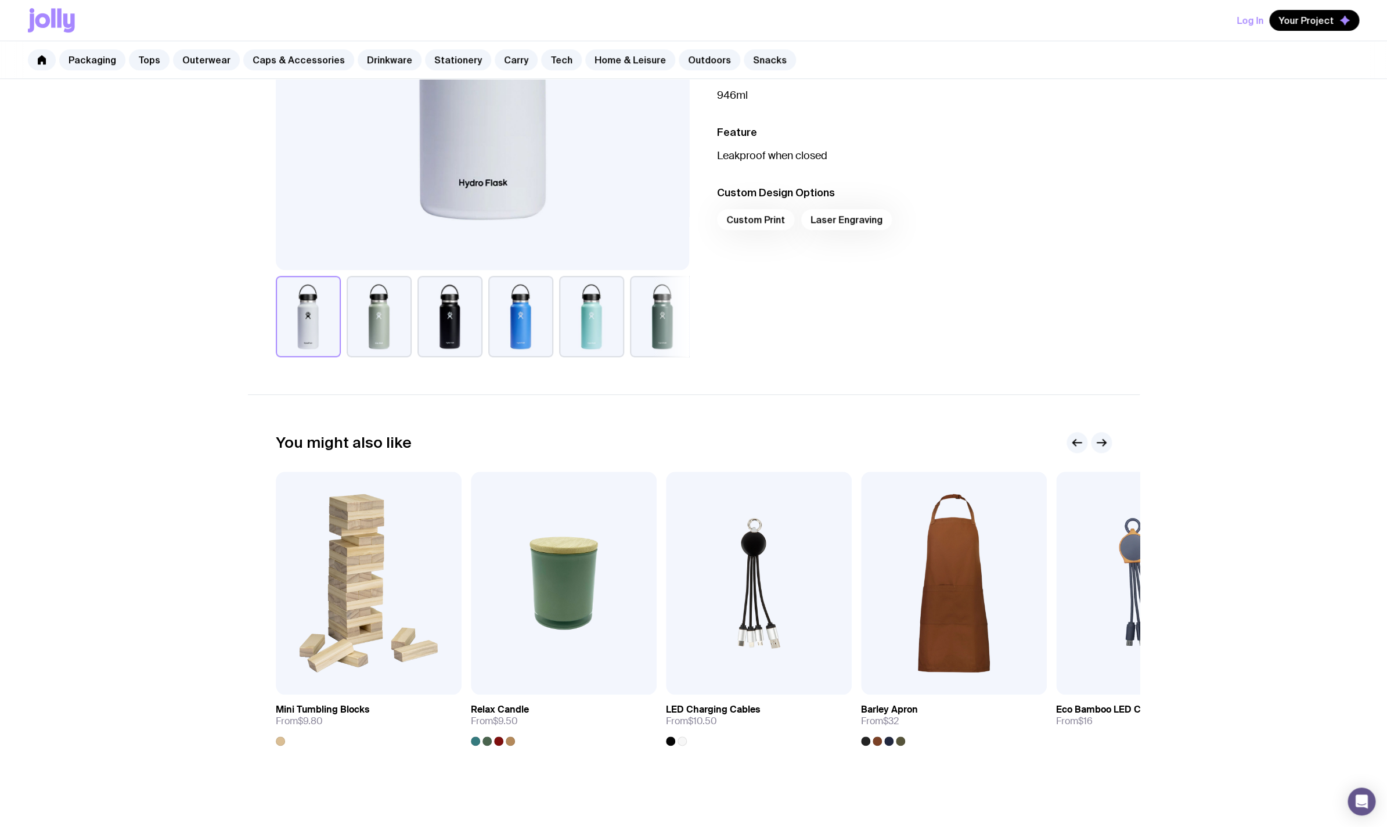
scroll to position [188, 0]
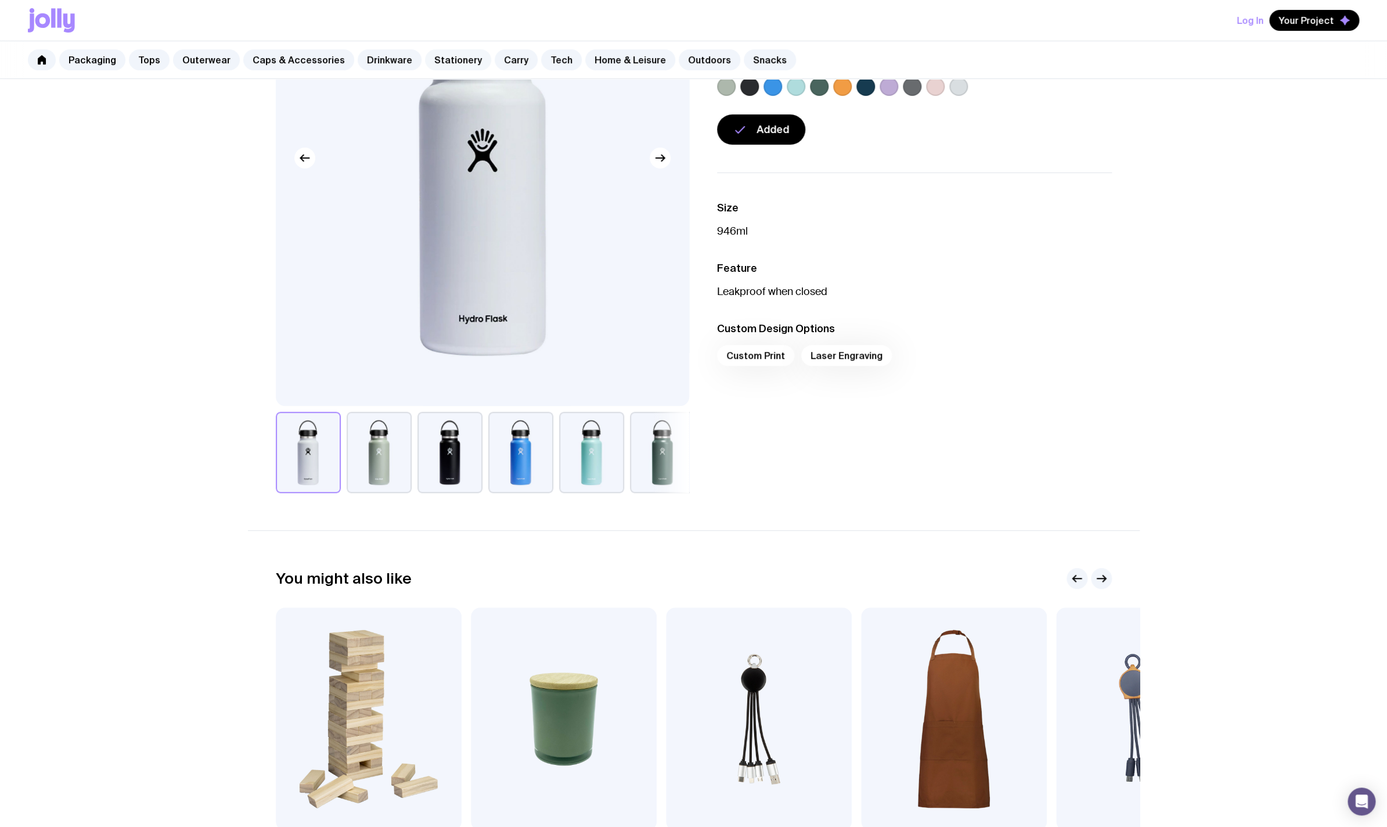
click at [448, 60] on link "Stationery" at bounding box center [458, 59] width 66 height 21
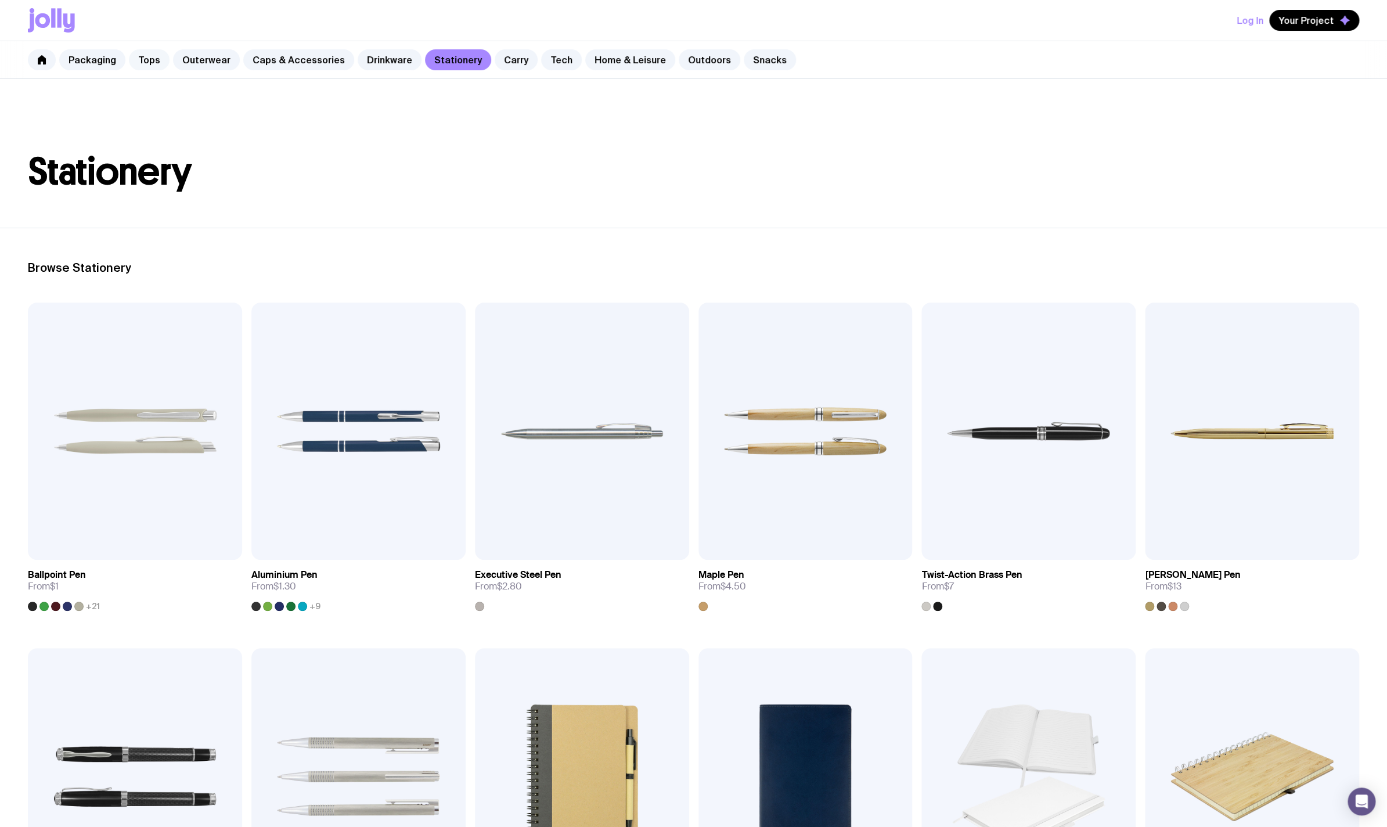
click at [142, 56] on link "Tops" at bounding box center [149, 59] width 41 height 21
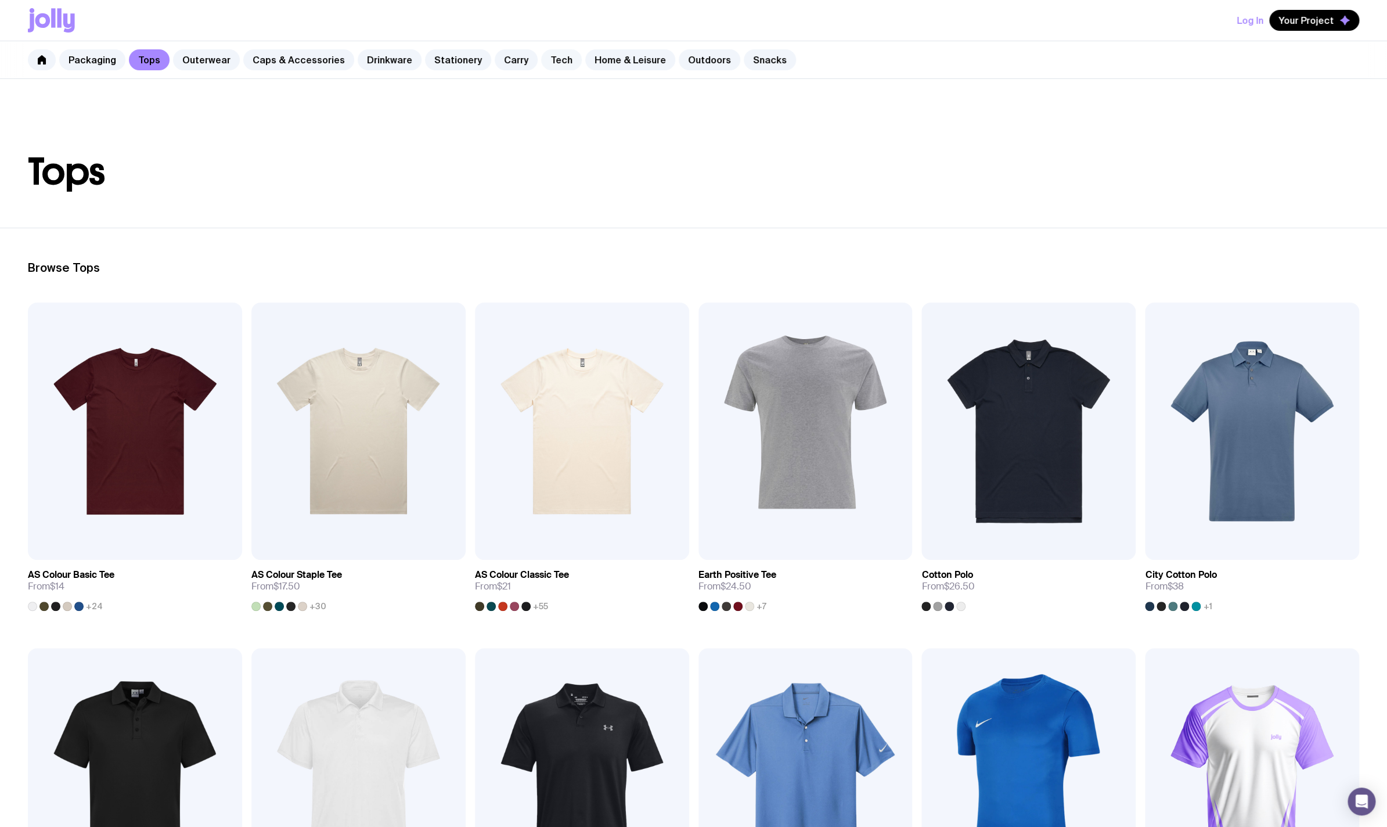
click at [544, 68] on link "Tech" at bounding box center [561, 59] width 41 height 21
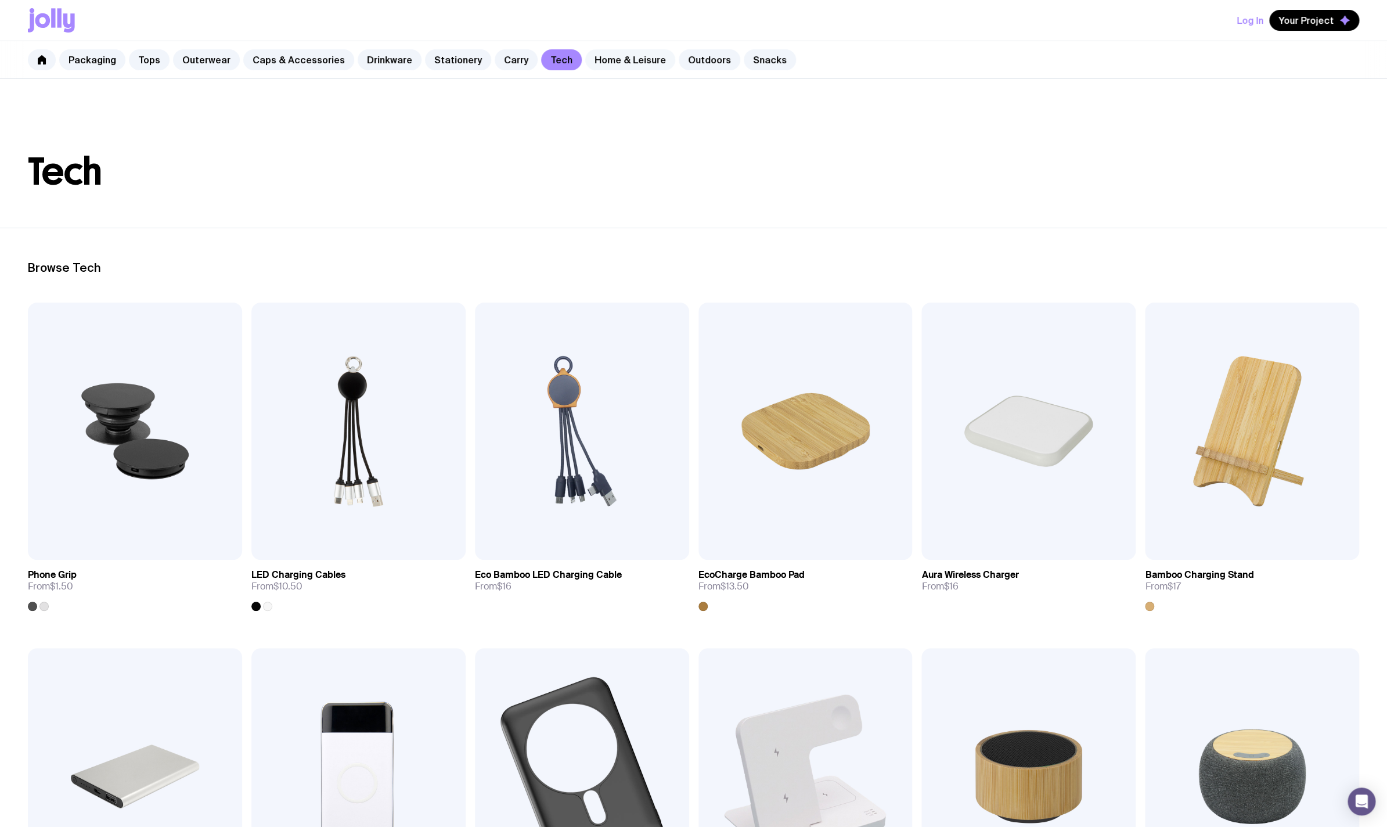
click at [610, 63] on link "Home & Leisure" at bounding box center [630, 59] width 90 height 21
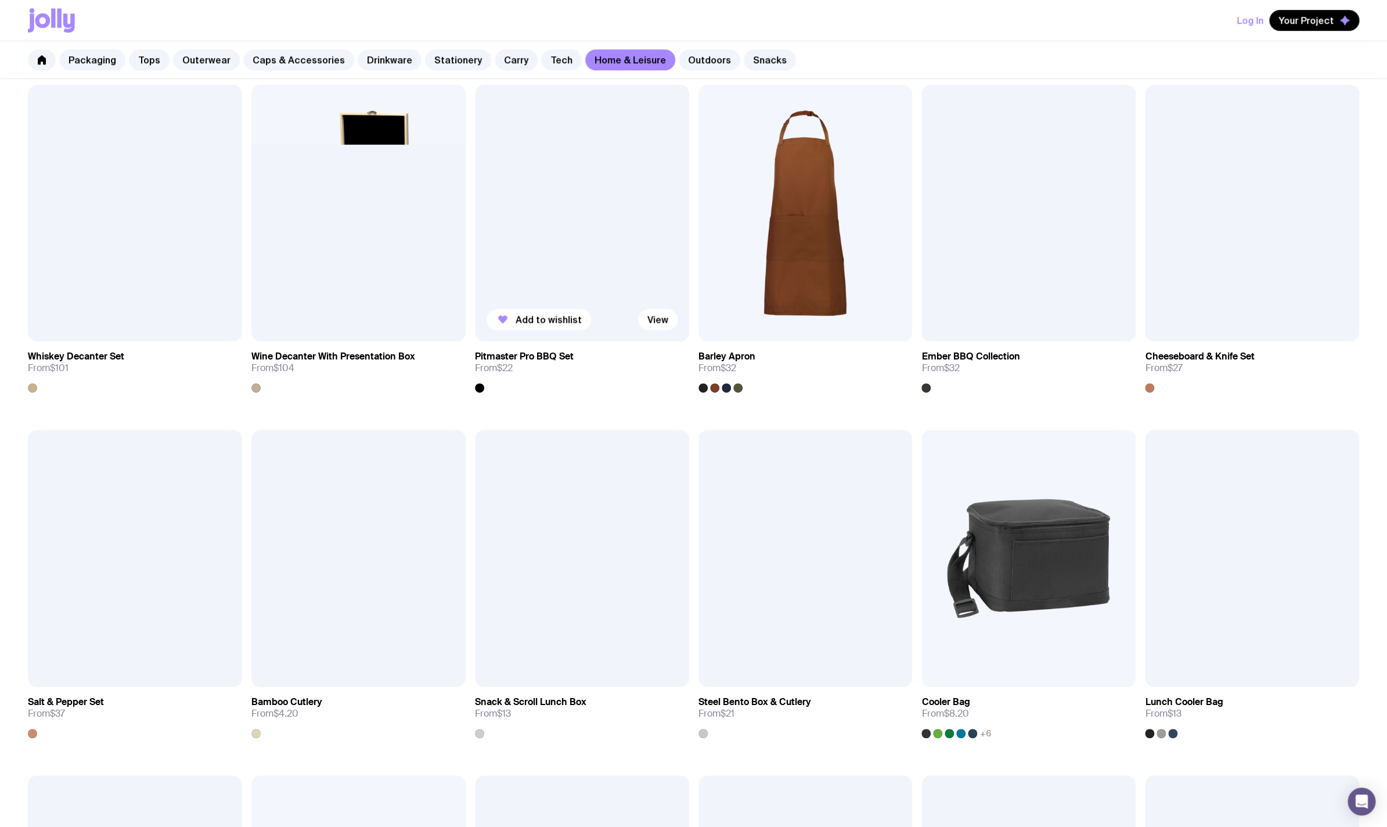
scroll to position [566, 0]
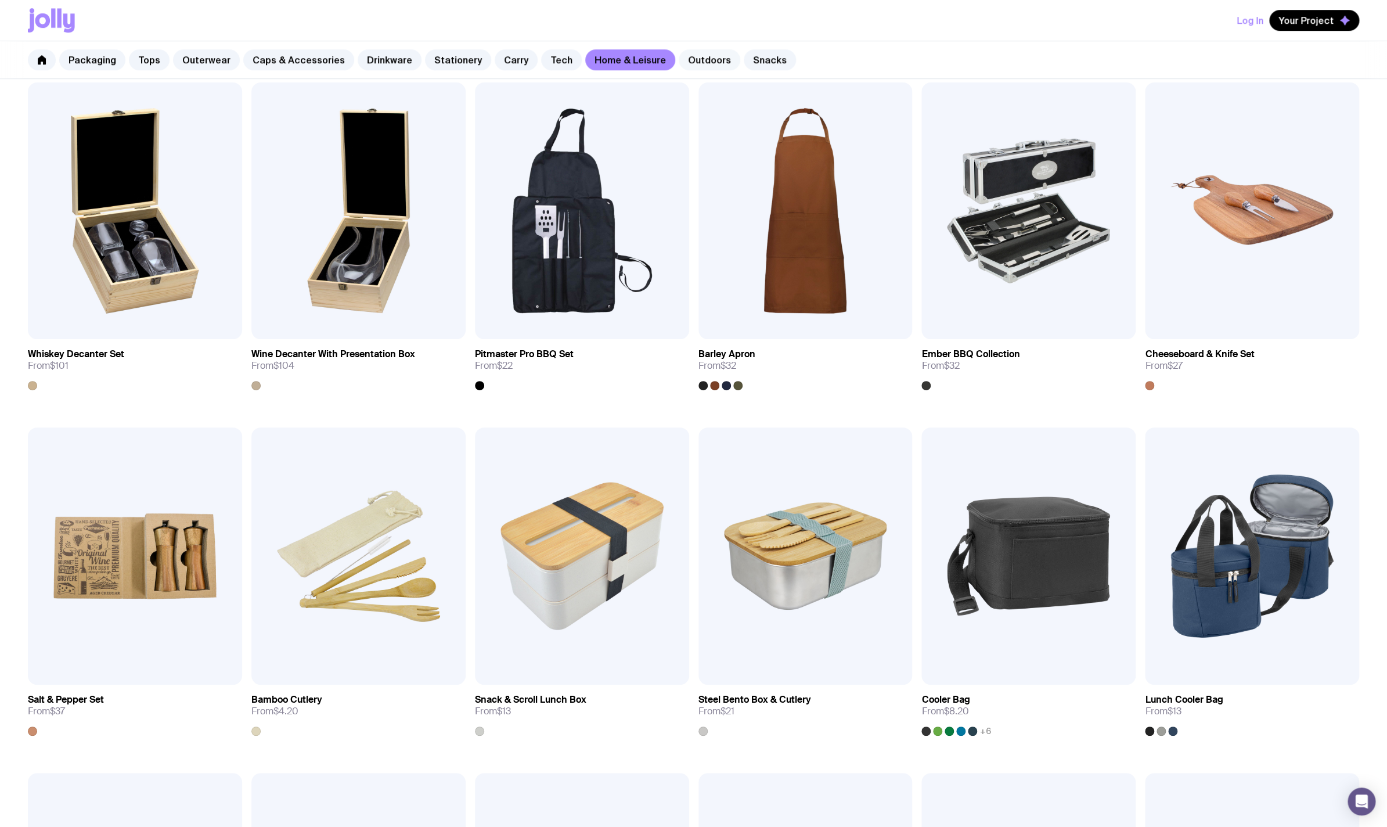
click at [684, 55] on link "Outdoors" at bounding box center [710, 59] width 62 height 21
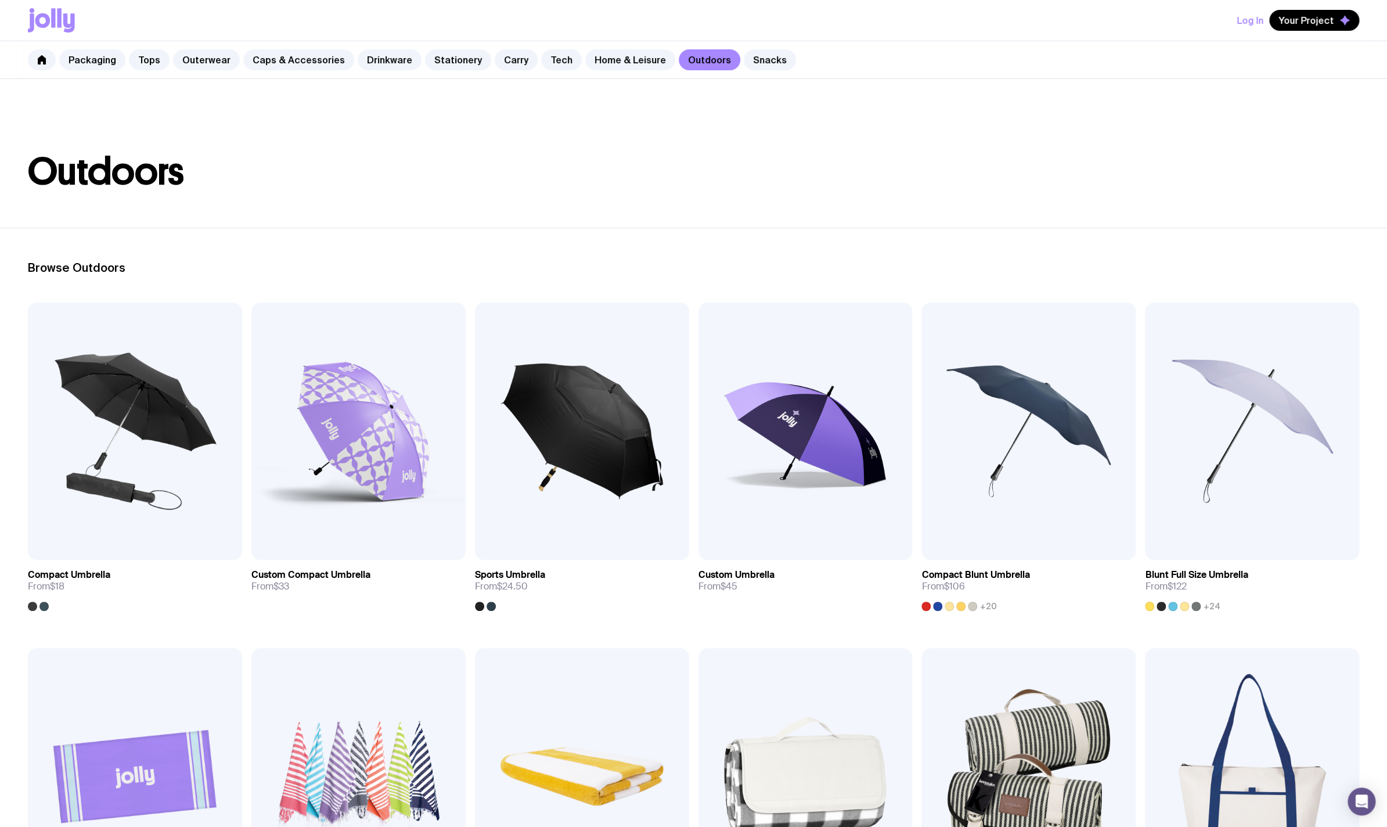
click at [739, 71] on div "Packaging Tops Outerwear Caps & Accessories Drinkware Stationery Carry Tech Hom…" at bounding box center [693, 60] width 1387 height 38
click at [744, 62] on link "Snacks" at bounding box center [770, 59] width 52 height 21
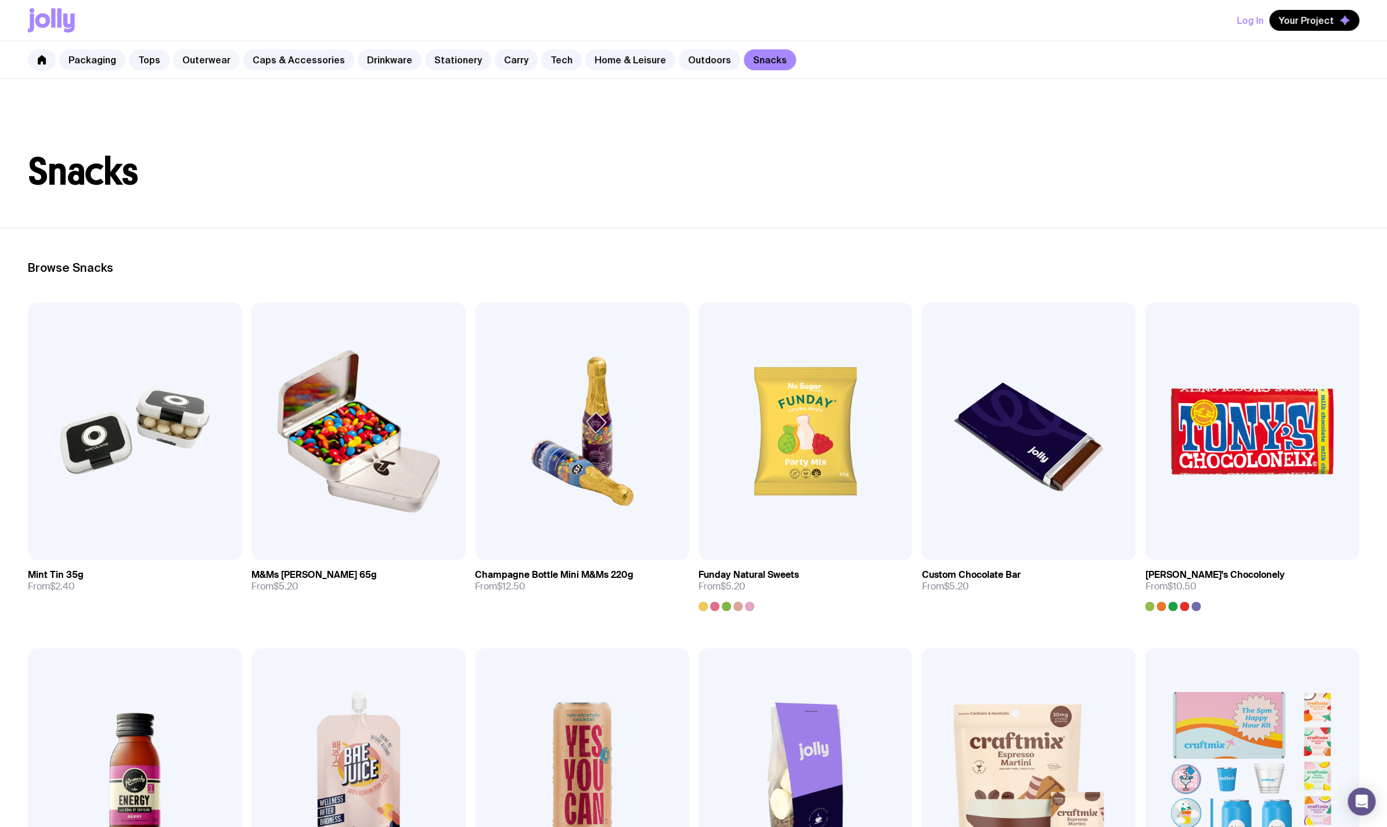
click at [186, 52] on link "Outerwear" at bounding box center [206, 59] width 67 height 21
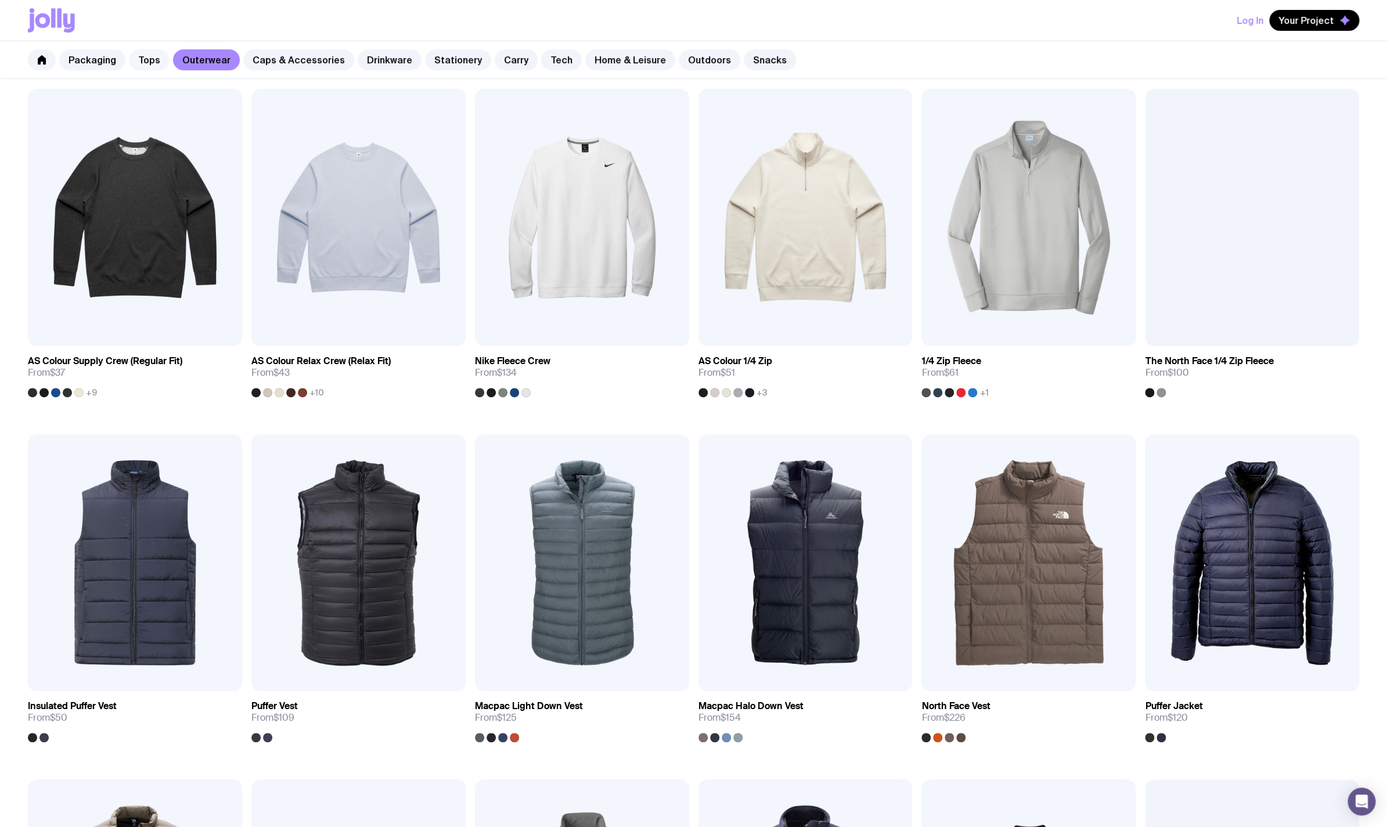
scroll to position [213, 0]
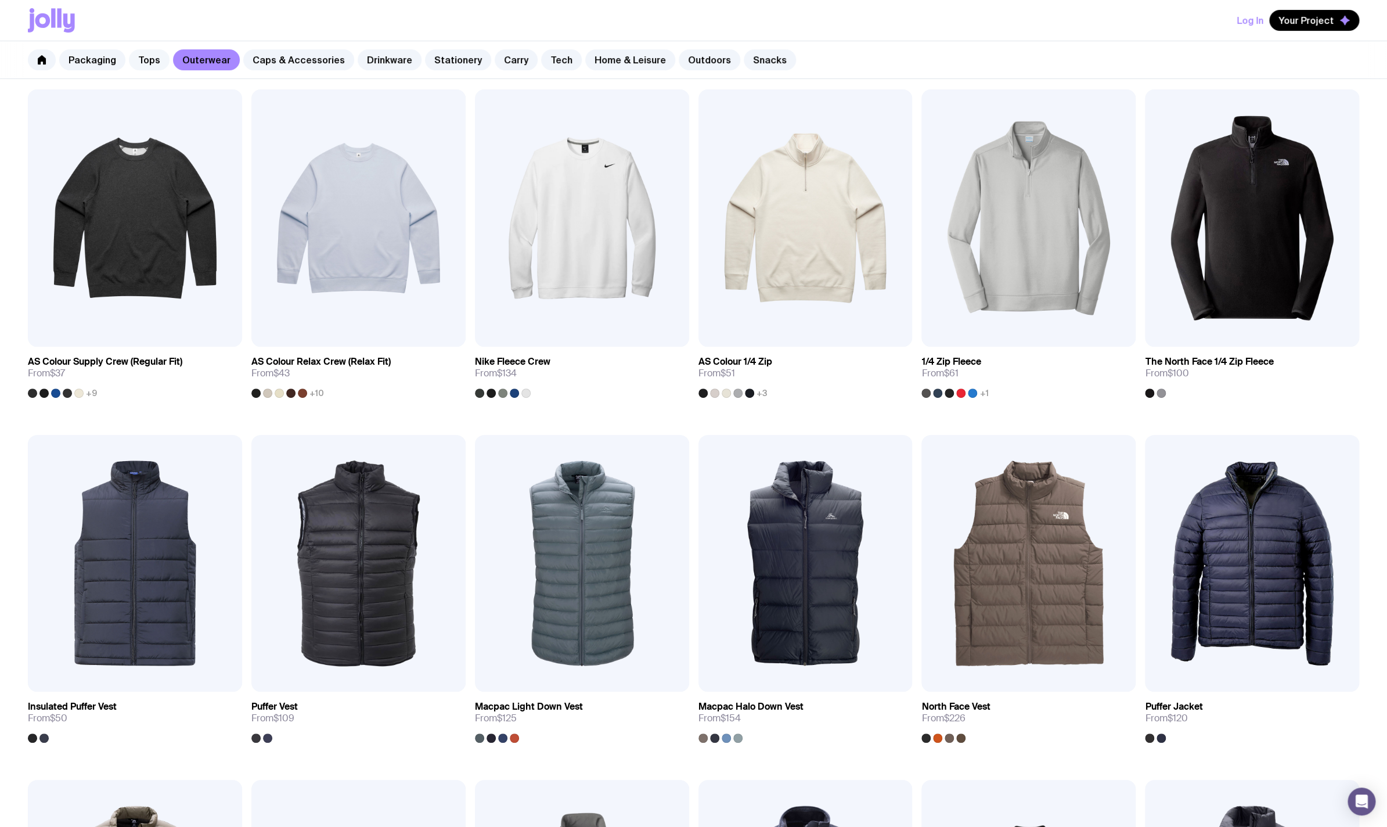
click at [140, 54] on link "Tops" at bounding box center [149, 59] width 41 height 21
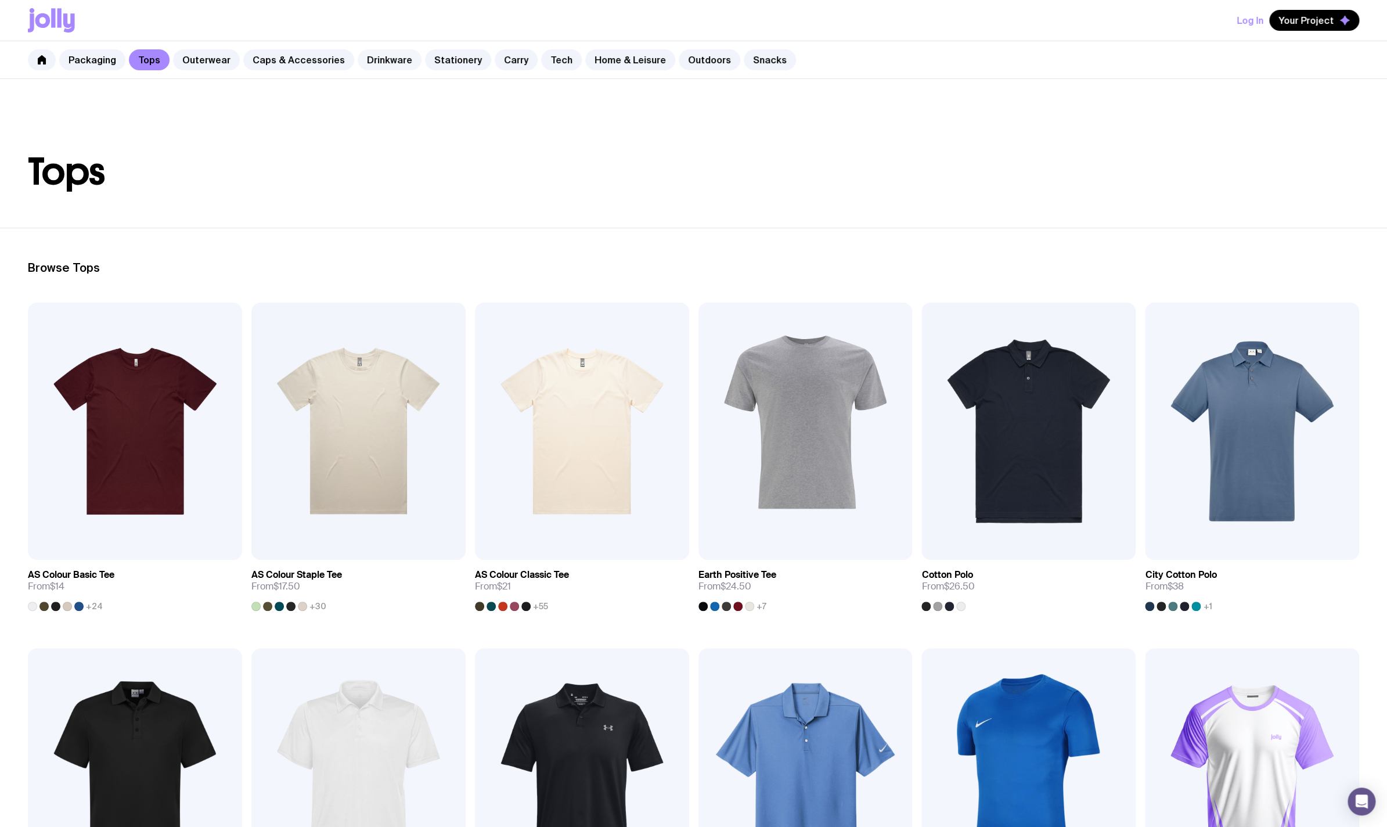
click at [358, 61] on link "Drinkware" at bounding box center [390, 59] width 64 height 21
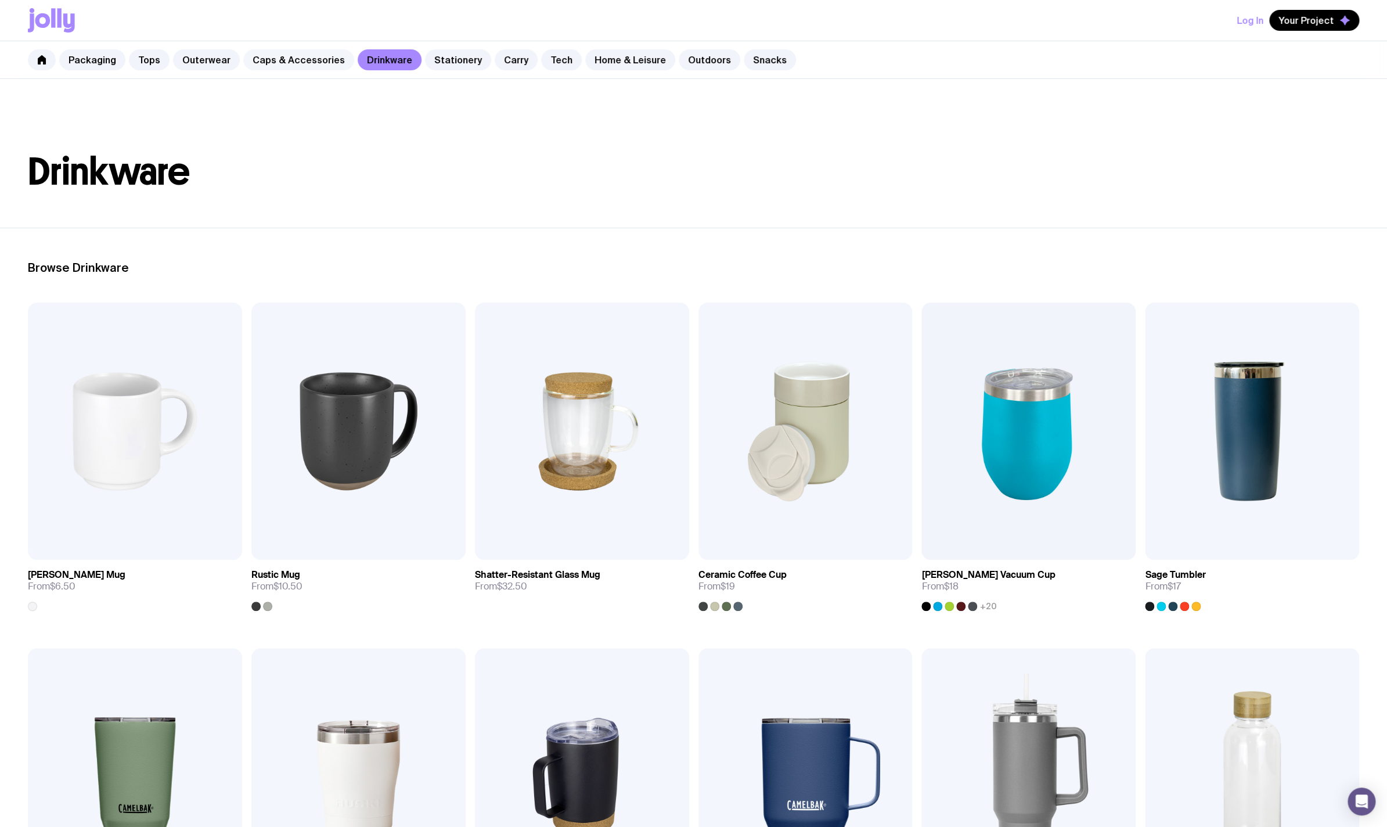
click at [298, 56] on link "Caps & Accessories" at bounding box center [298, 59] width 111 height 21
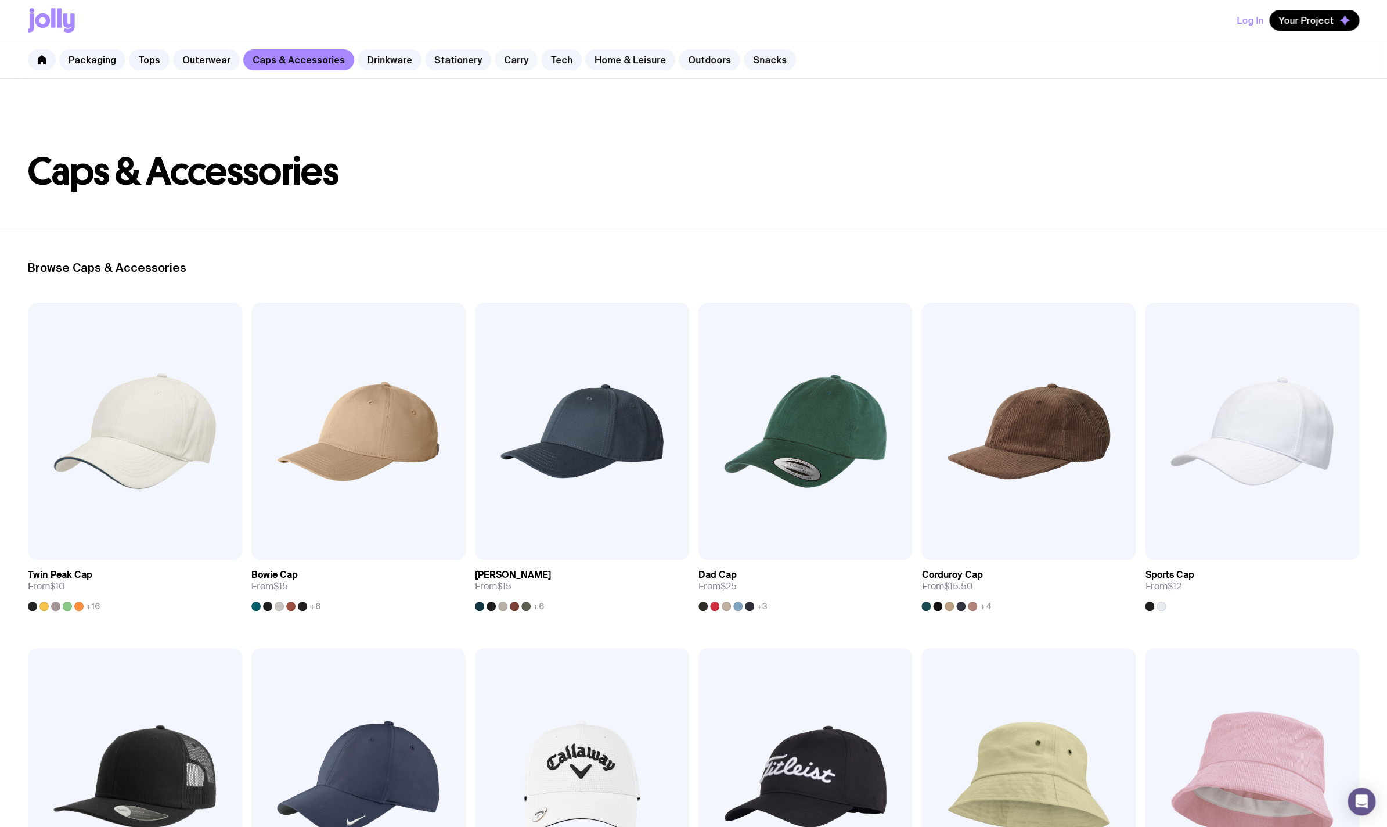
click at [512, 60] on link "Carry" at bounding box center [516, 59] width 43 height 21
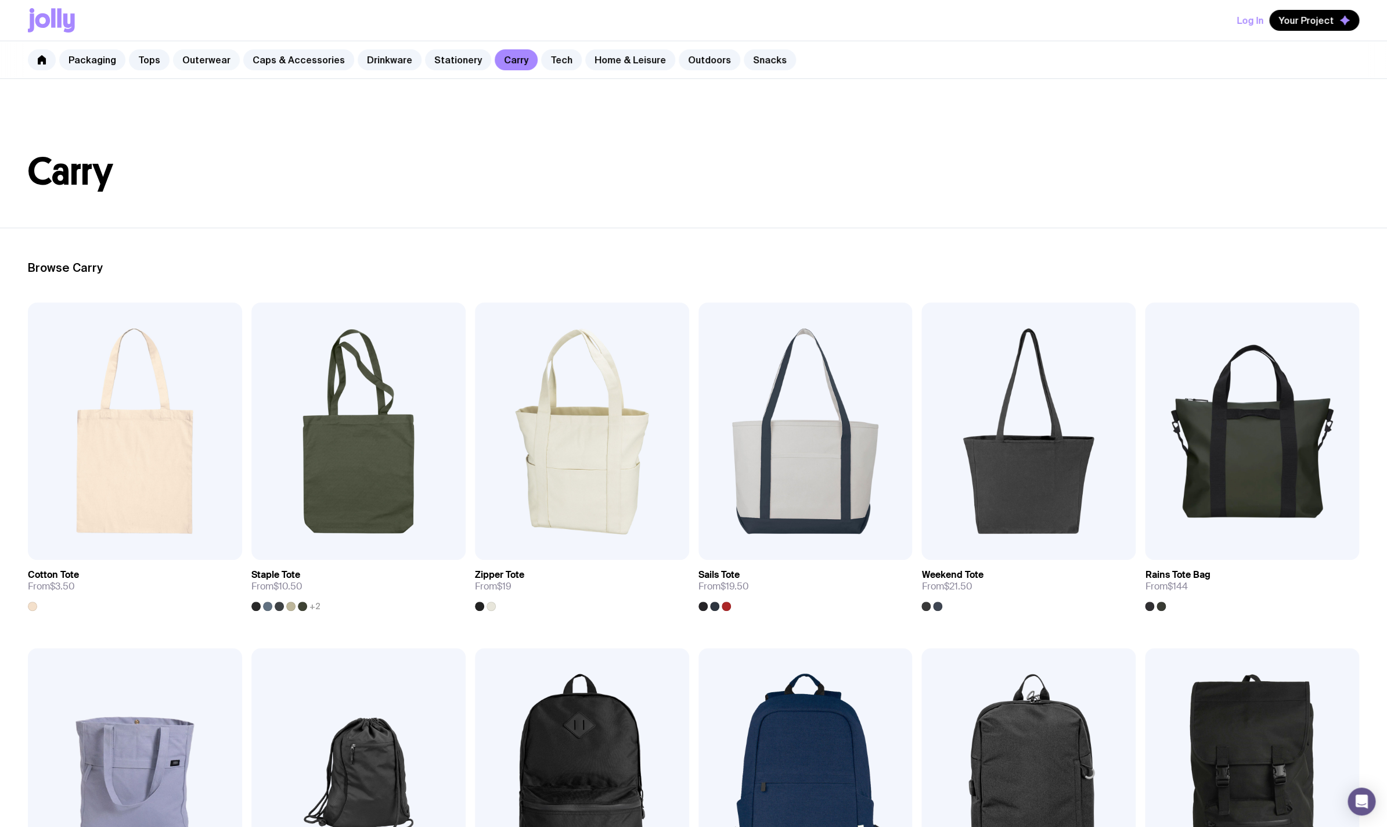
click at [199, 68] on link "Outerwear" at bounding box center [206, 59] width 67 height 21
